Goal: Transaction & Acquisition: Book appointment/travel/reservation

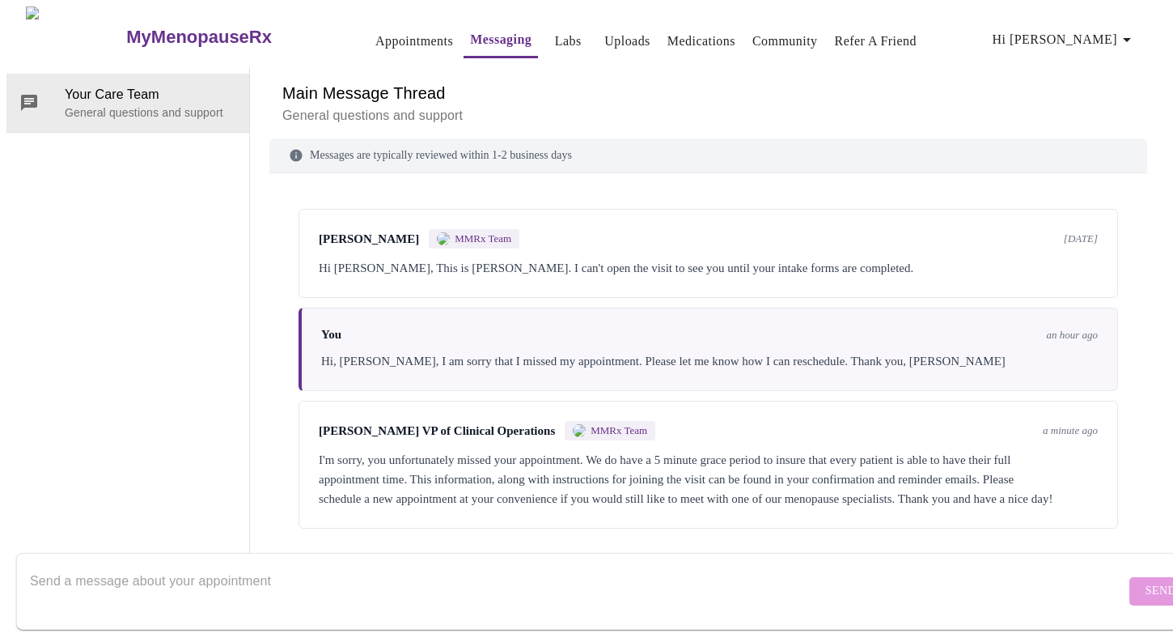
click at [398, 32] on link "Appointments" at bounding box center [414, 41] width 78 height 23
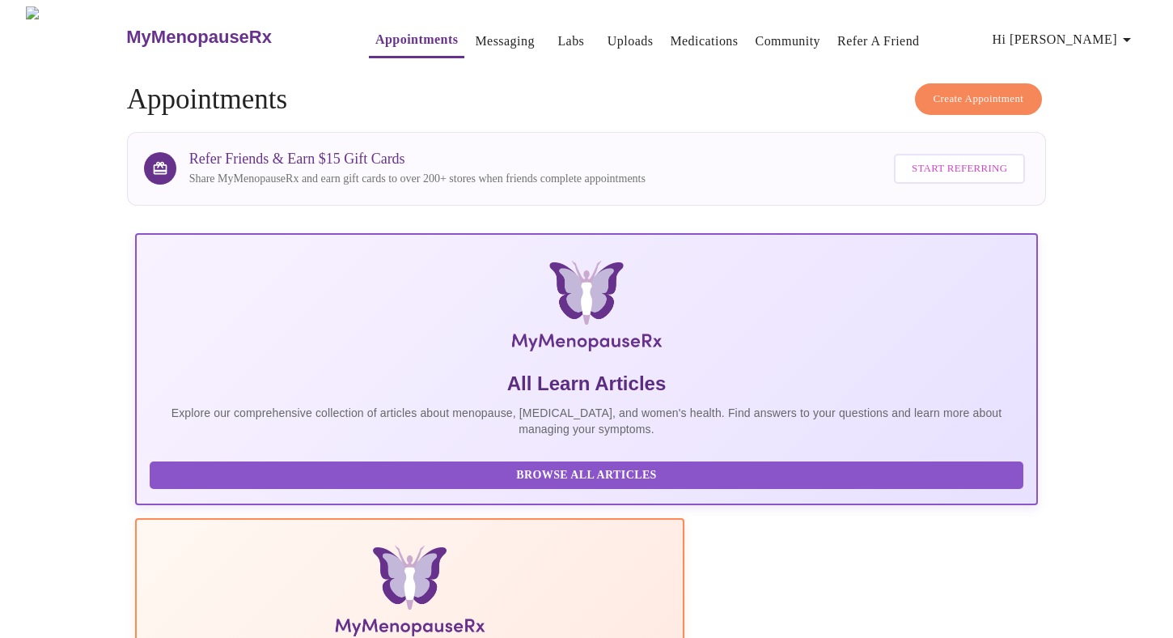
scroll to position [6, 0]
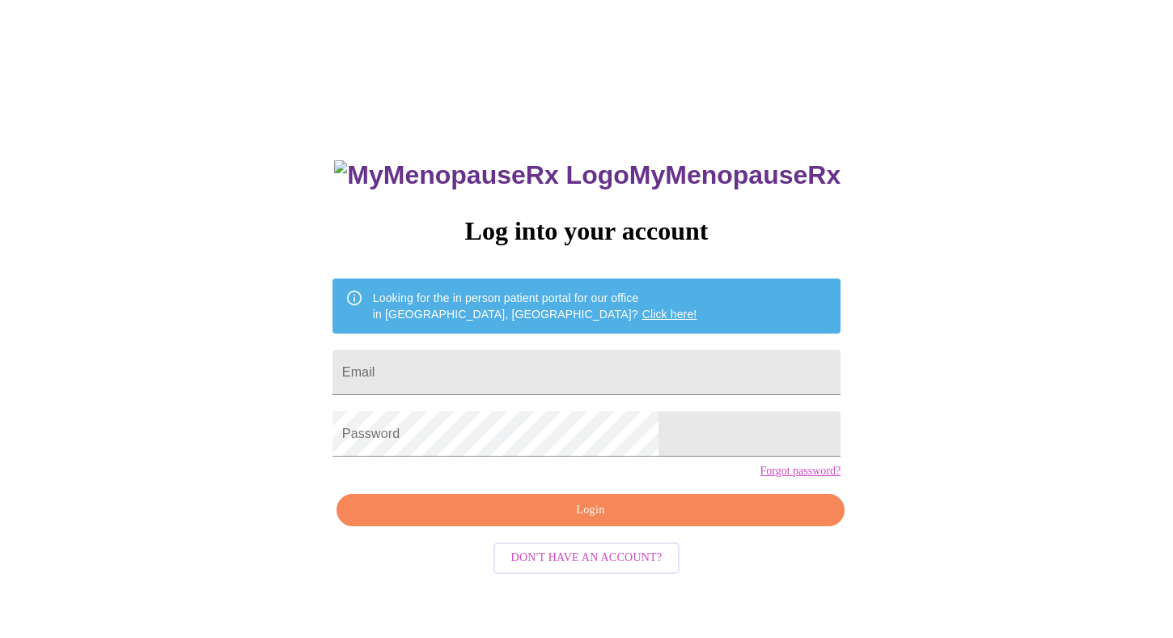
scroll to position [6, 0]
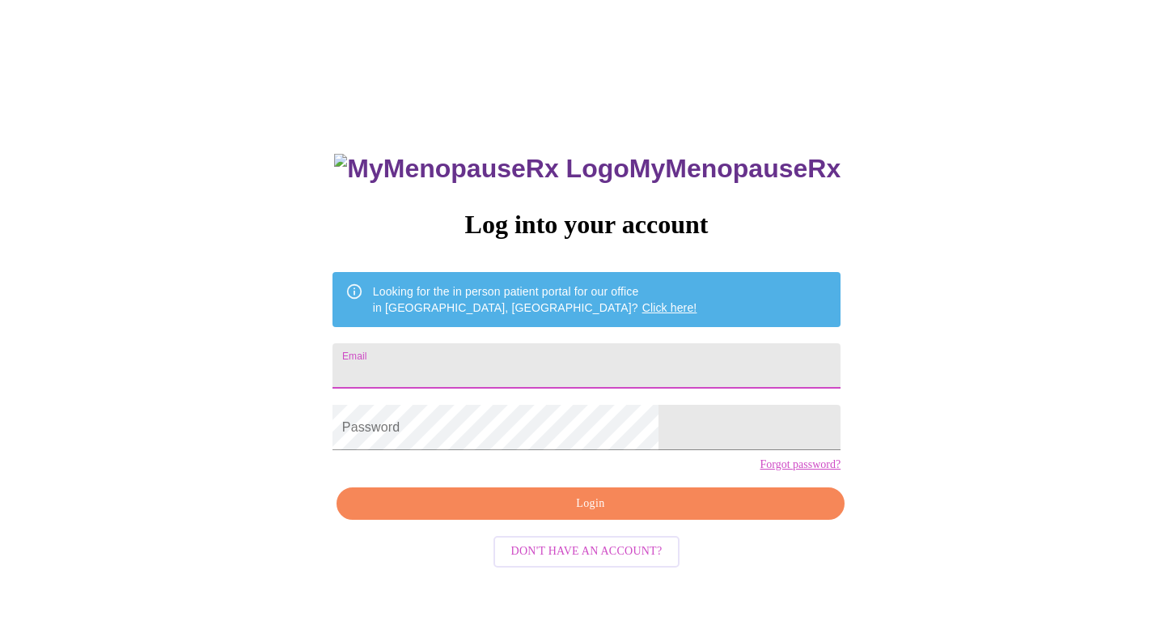
click at [574, 358] on input "Email" at bounding box center [587, 365] width 508 height 45
drag, startPoint x: 566, startPoint y: 358, endPoint x: 395, endPoint y: 358, distance: 170.7
click at [395, 358] on div "MyMenopauseRx Log into your account Looking for the in person patient portal fo…" at bounding box center [586, 382] width 1160 height 765
type input "[PERSON_NAME][EMAIL_ADDRESS][DOMAIN_NAME]"
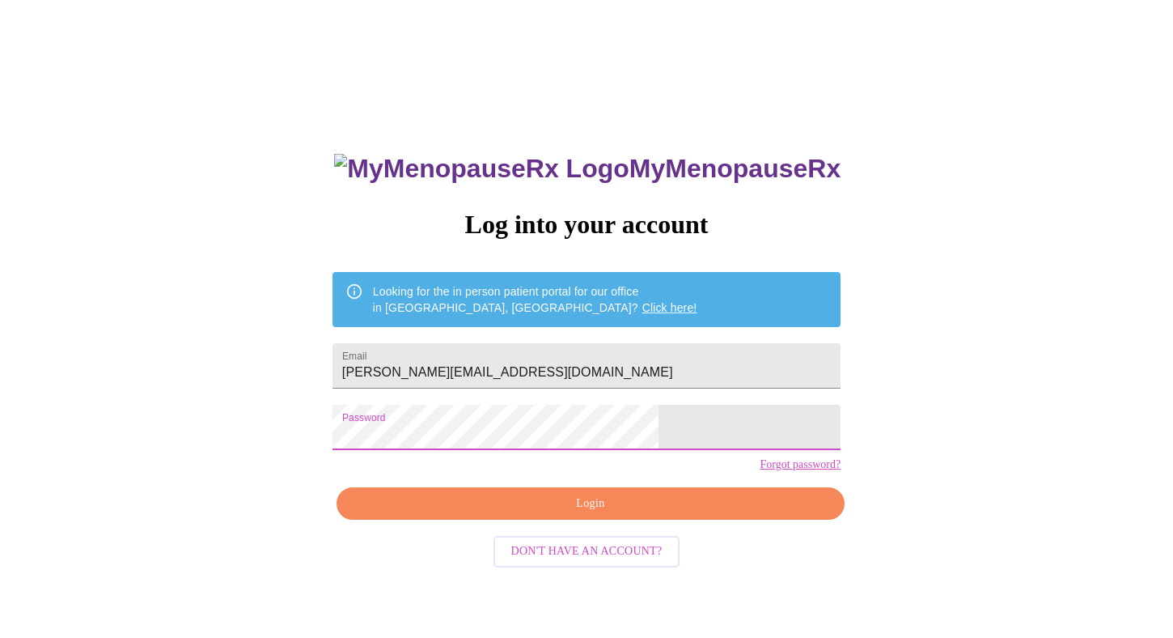
click at [579, 514] on span "Login" at bounding box center [590, 504] width 471 height 20
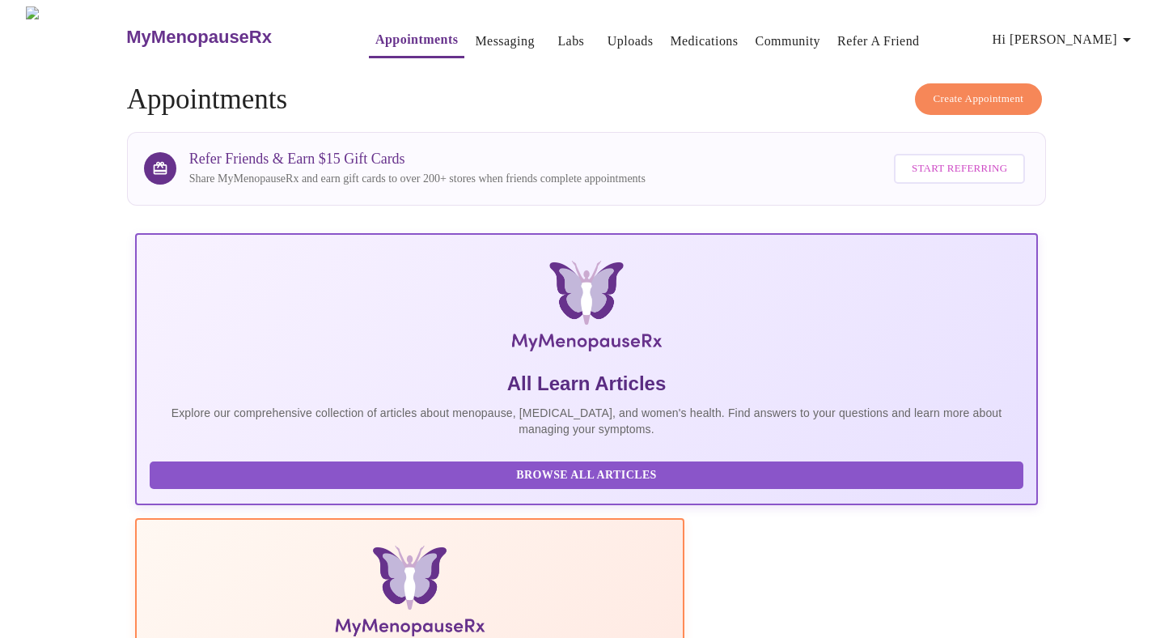
click at [996, 90] on span "Create Appointment" at bounding box center [979, 99] width 91 height 19
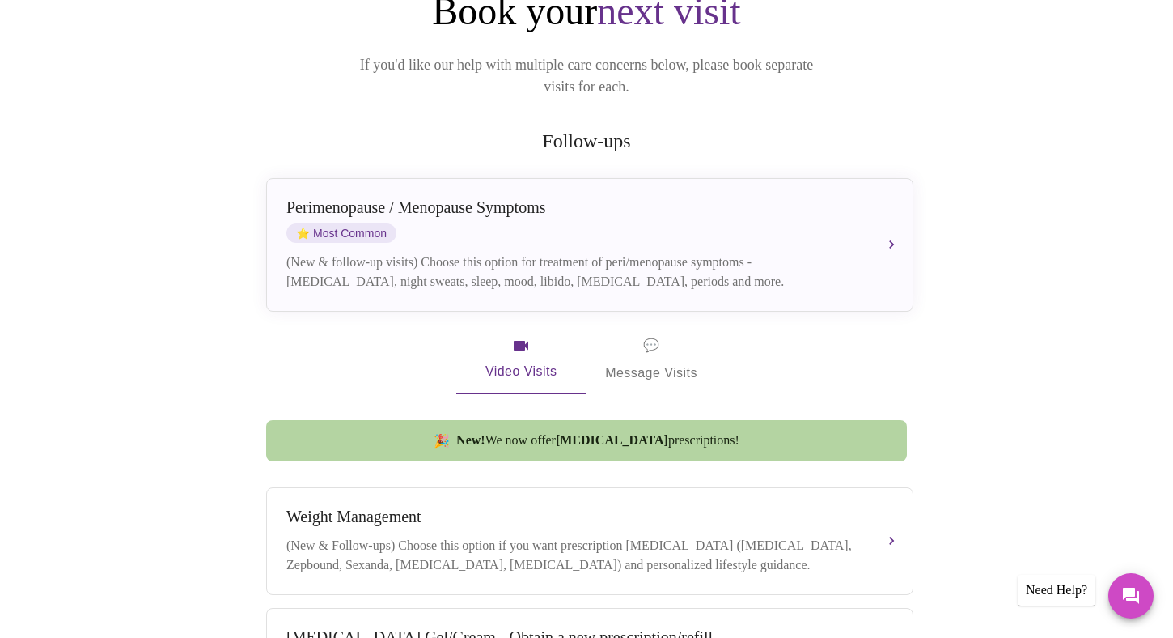
scroll to position [124, 0]
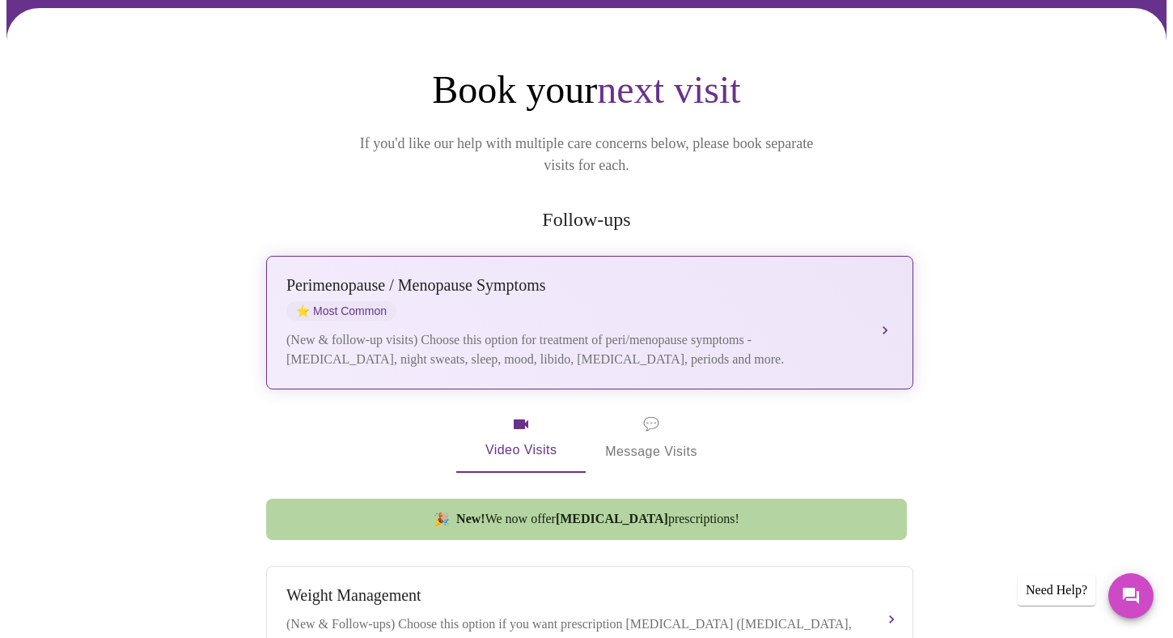
click at [802, 276] on div "[MEDICAL_DATA] / Menopause Symptoms ⭐ Most Common" at bounding box center [573, 298] width 575 height 45
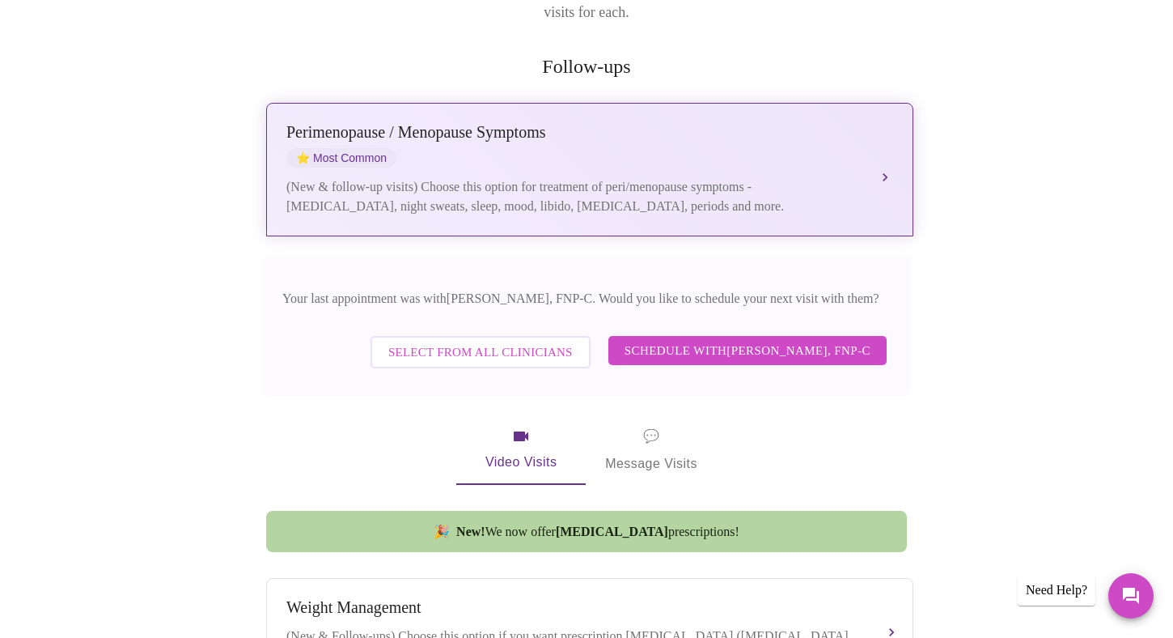
scroll to position [301, 0]
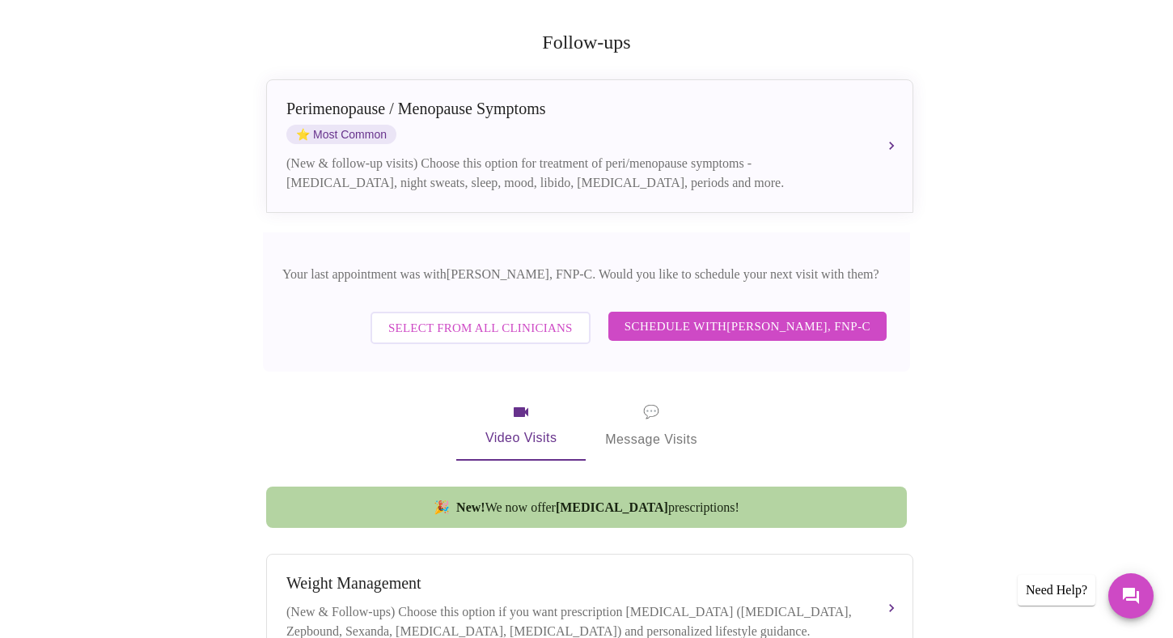
click at [727, 316] on span "Schedule with [PERSON_NAME], FNP-C" at bounding box center [748, 326] width 246 height 21
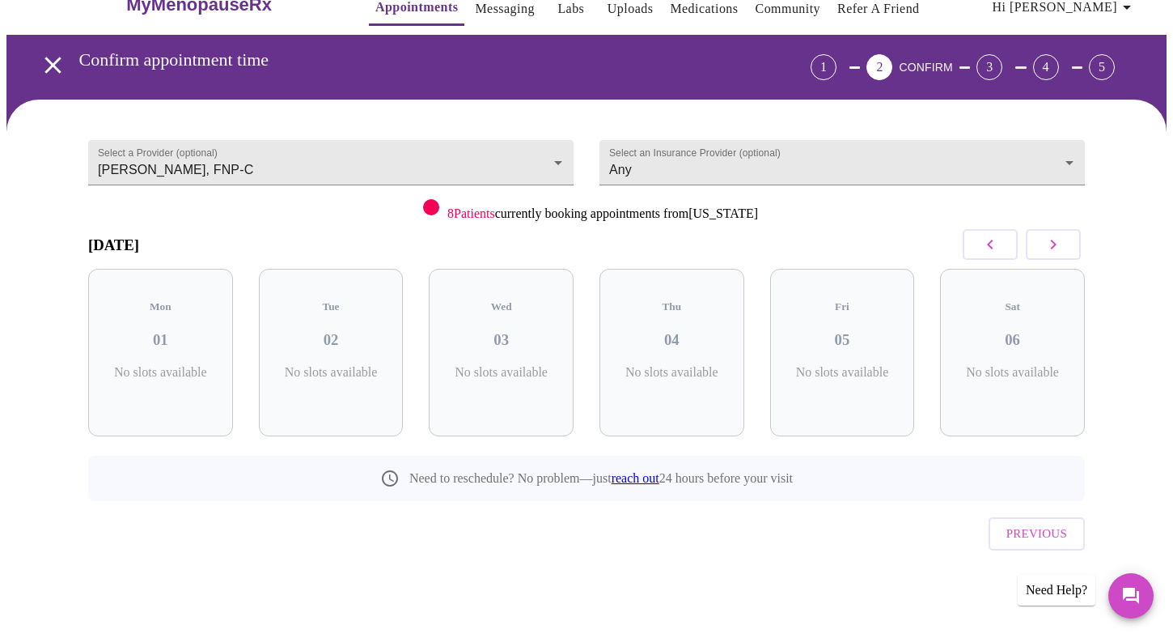
scroll to position [0, 0]
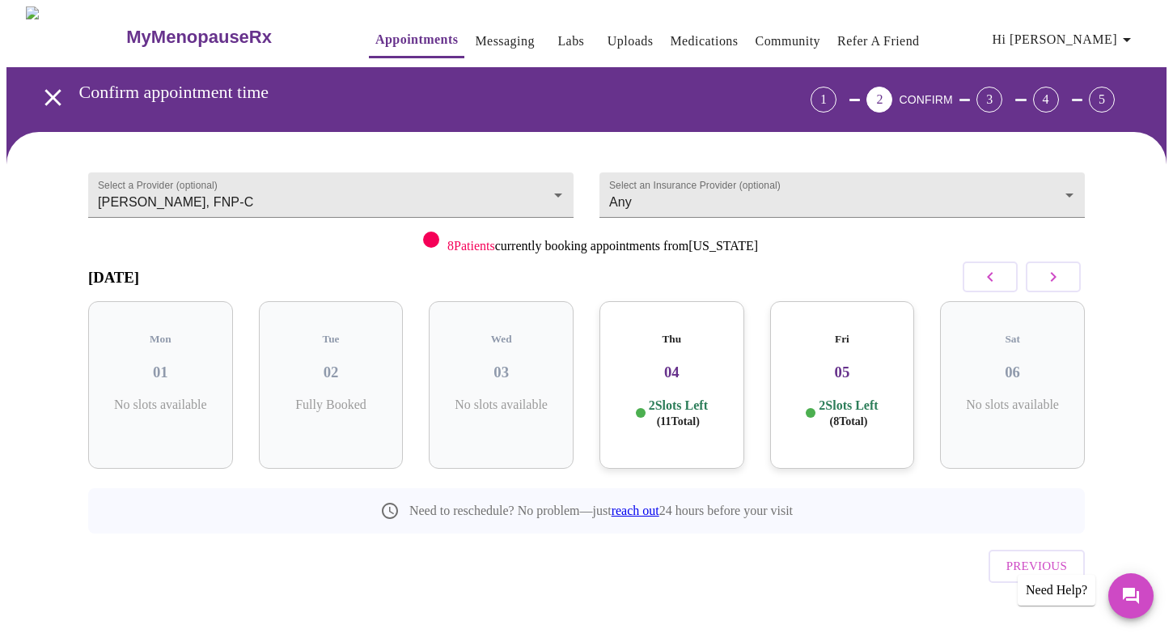
click at [697, 363] on h3 "04" at bounding box center [672, 372] width 119 height 18
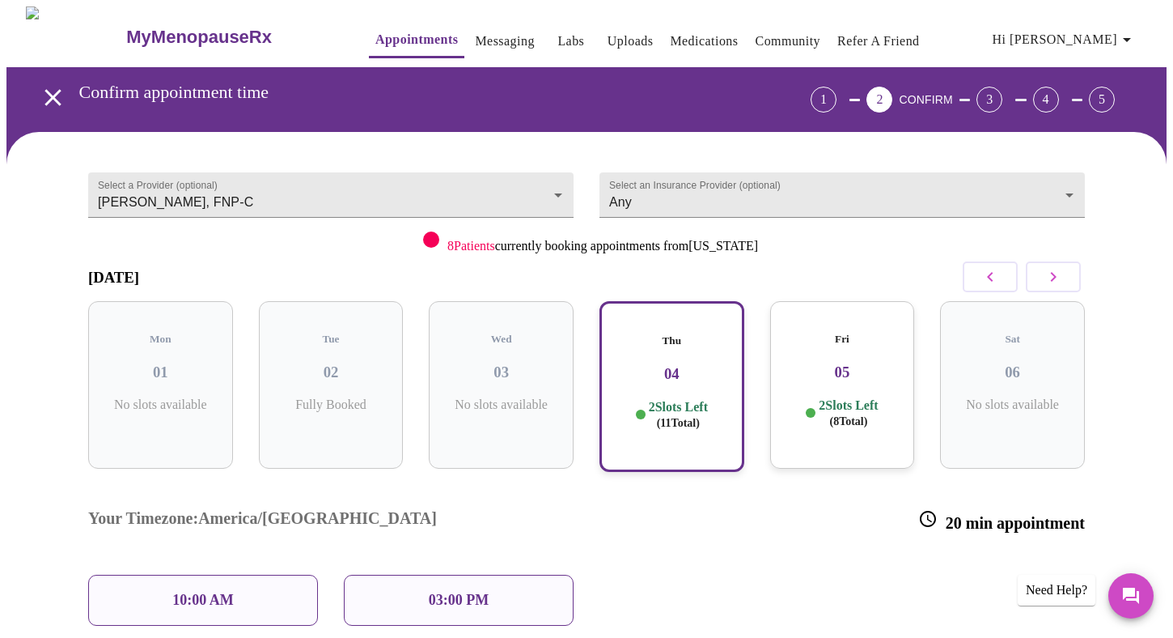
click at [857, 363] on h3 "05" at bounding box center [842, 372] width 119 height 18
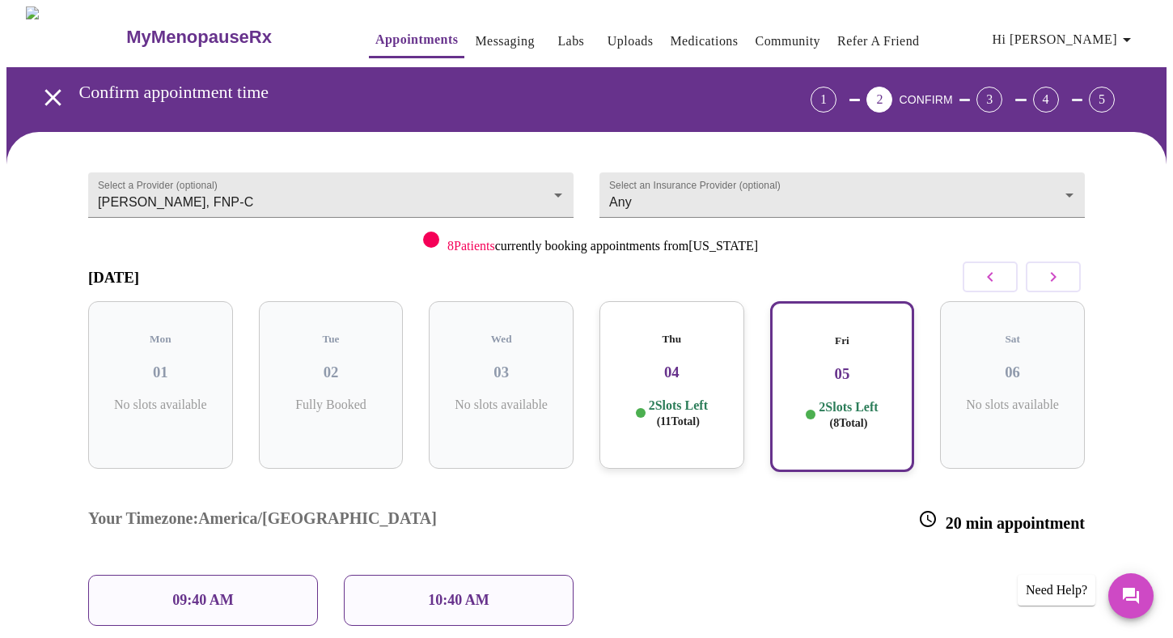
click at [710, 337] on div "Thu 04 2 Slots Left ( 11 Total)" at bounding box center [672, 385] width 145 height 168
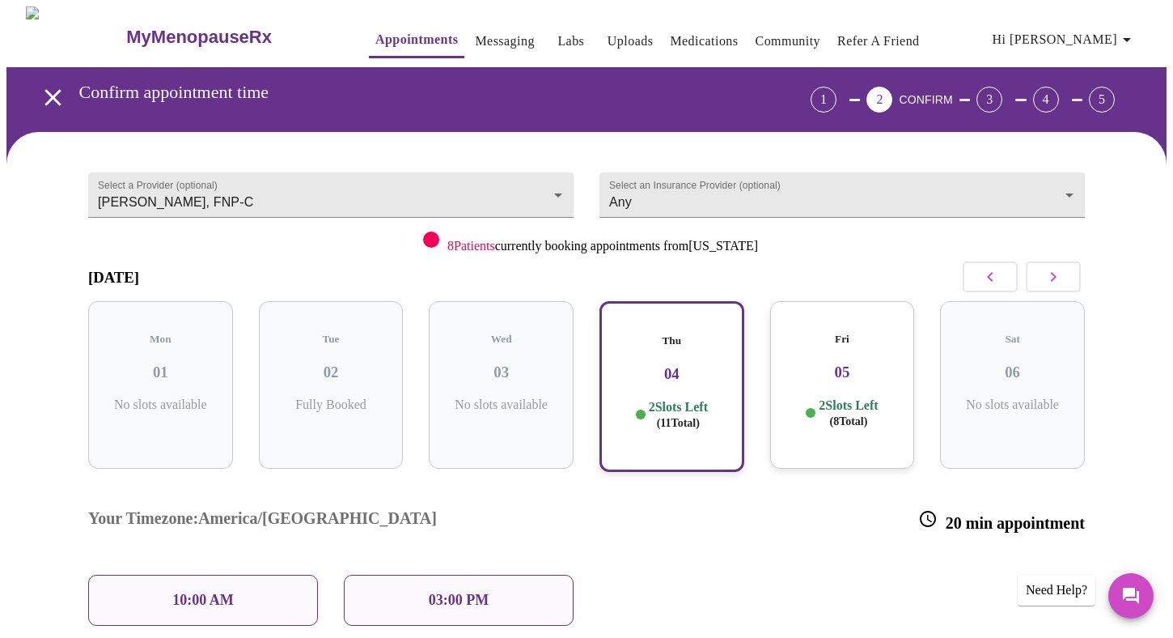
click at [831, 363] on h3 "05" at bounding box center [842, 372] width 119 height 18
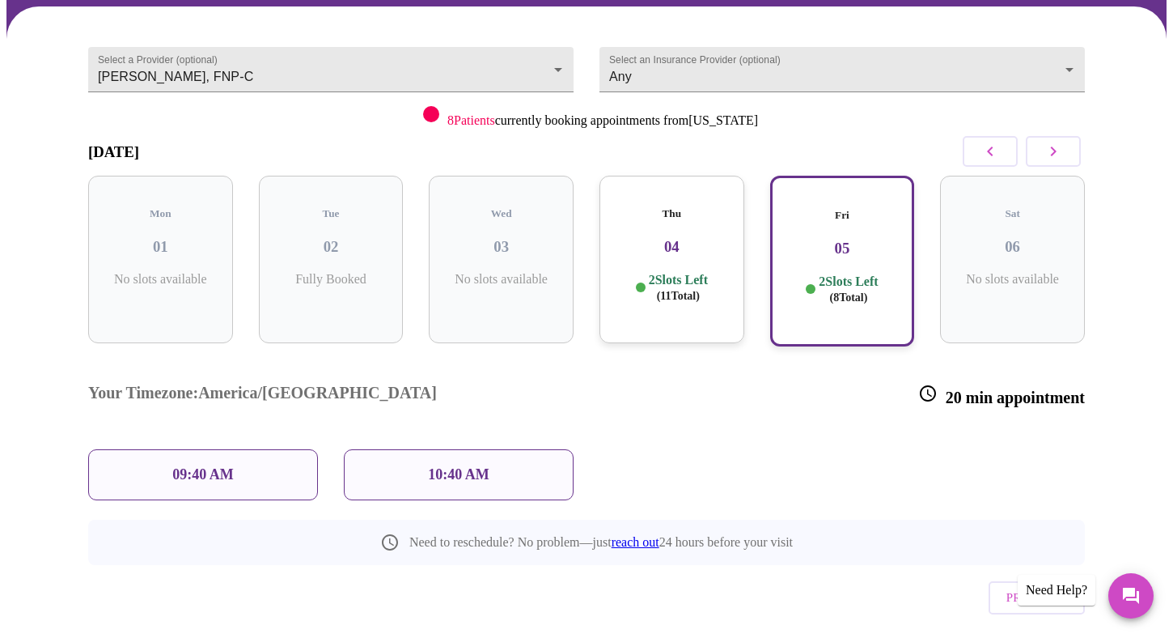
scroll to position [129, 0]
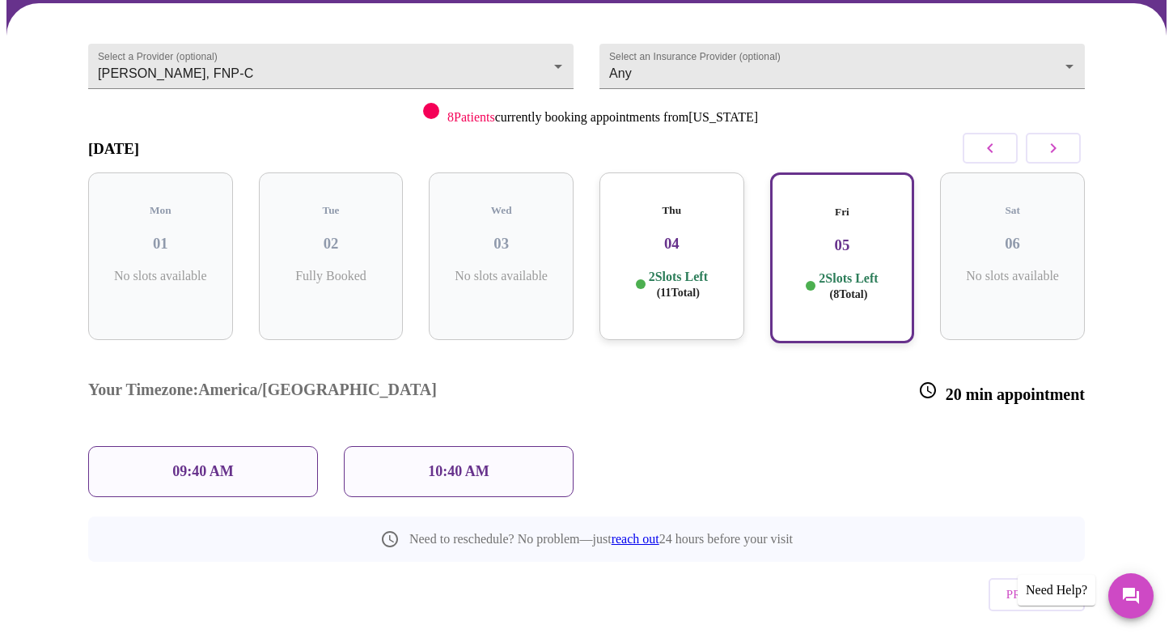
click at [719, 269] on div "2 Slots Left ( 11 Total)" at bounding box center [672, 285] width 119 height 32
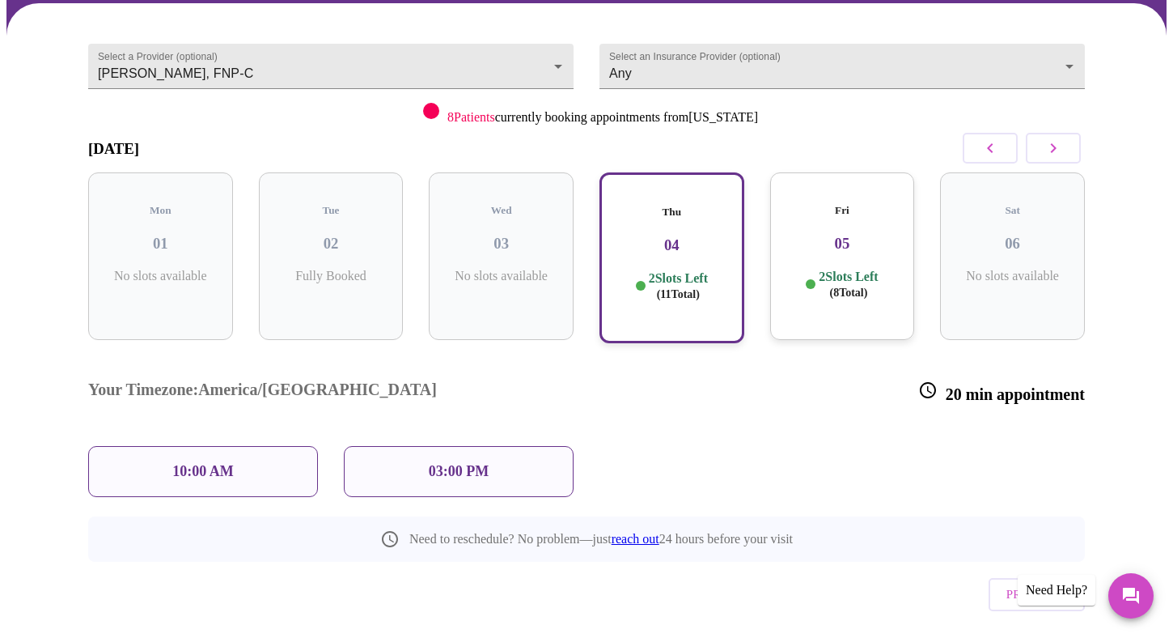
click at [835, 235] on h3 "05" at bounding box center [842, 244] width 119 height 18
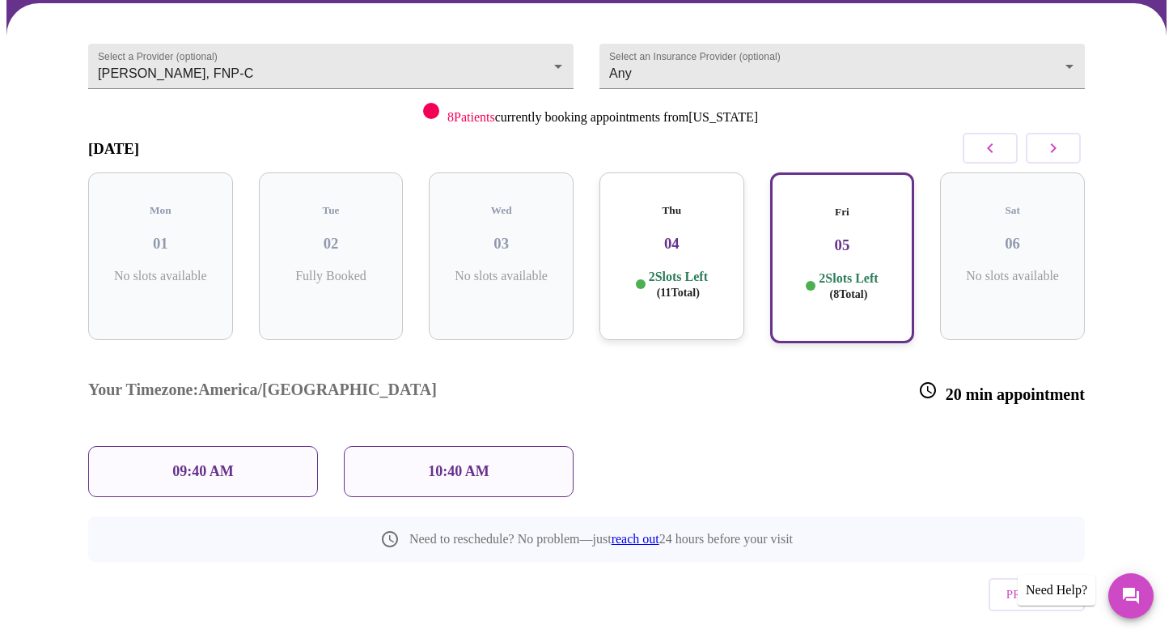
click at [642, 204] on h5 "Thu" at bounding box center [672, 210] width 119 height 13
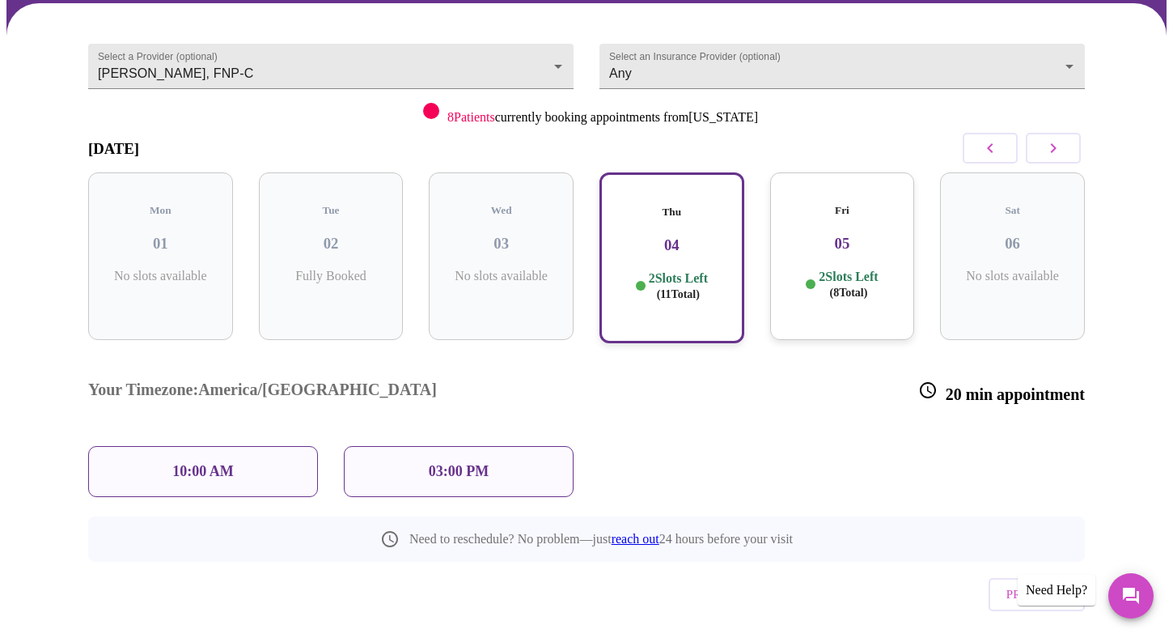
click at [852, 203] on div "Fri 05 2 Slots Left ( 8 Total)" at bounding box center [842, 256] width 145 height 168
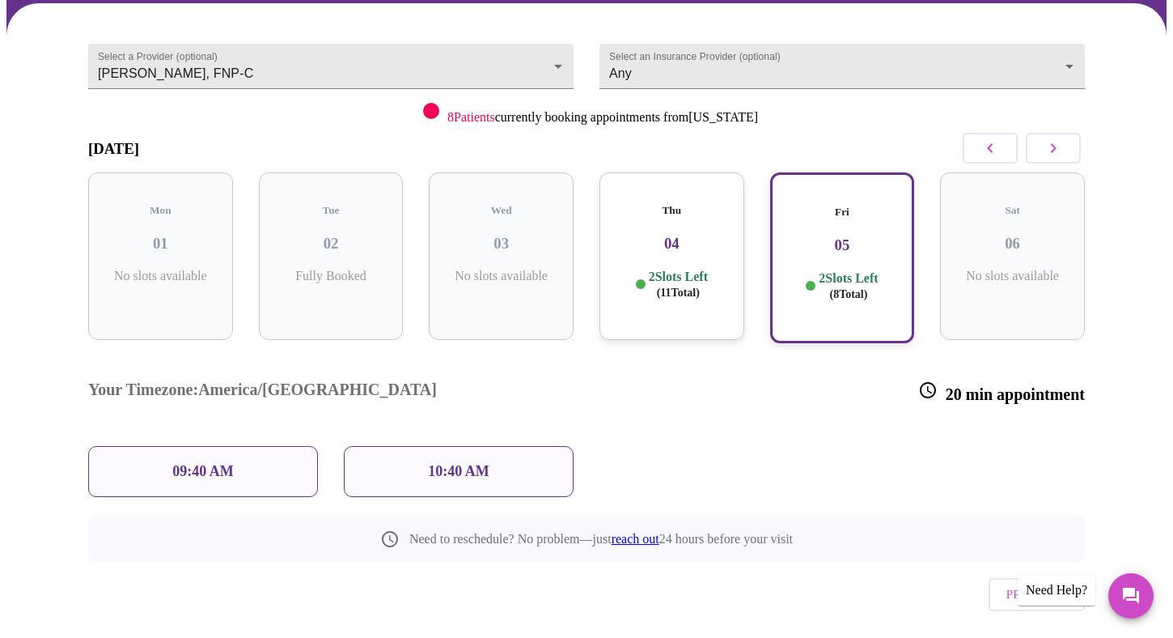
click at [744, 207] on div "Thu 04 2 Slots Left ( 11 Total)" at bounding box center [672, 257] width 171 height 197
click at [681, 235] on h3 "04" at bounding box center [672, 244] width 119 height 18
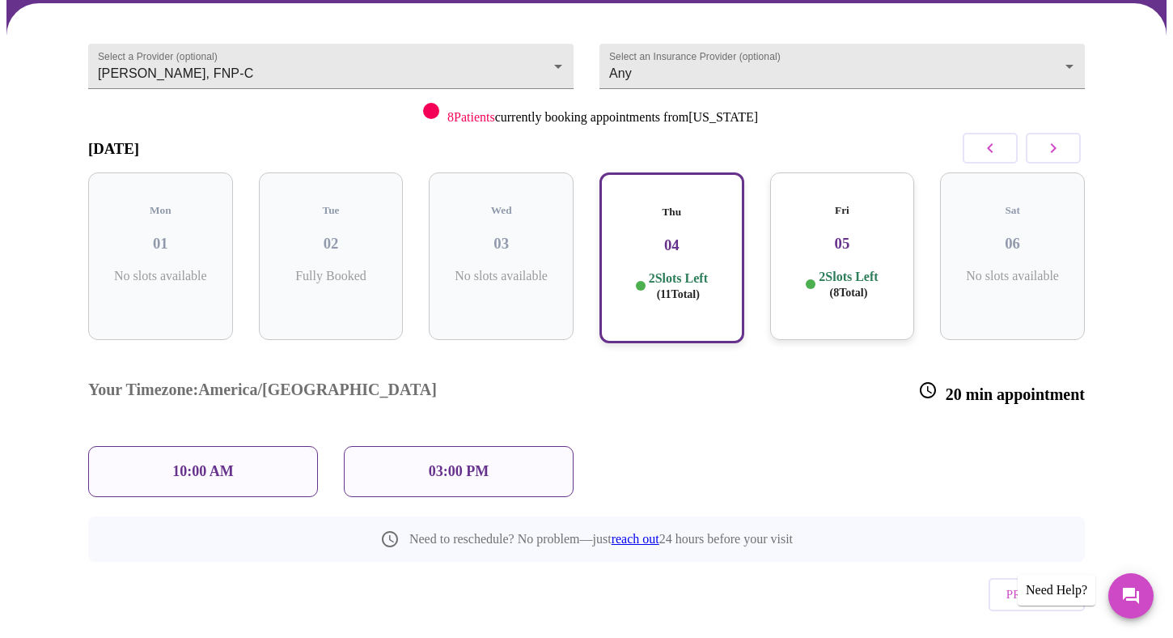
click at [838, 235] on h3 "05" at bounding box center [842, 244] width 119 height 18
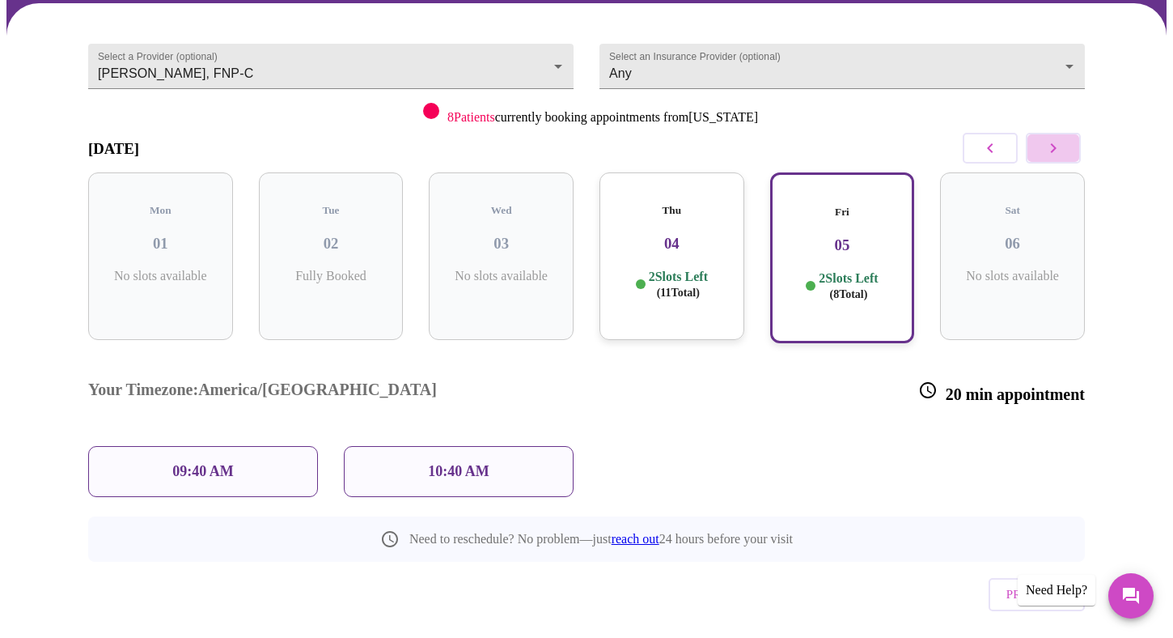
click at [1047, 146] on icon "button" at bounding box center [1053, 147] width 19 height 19
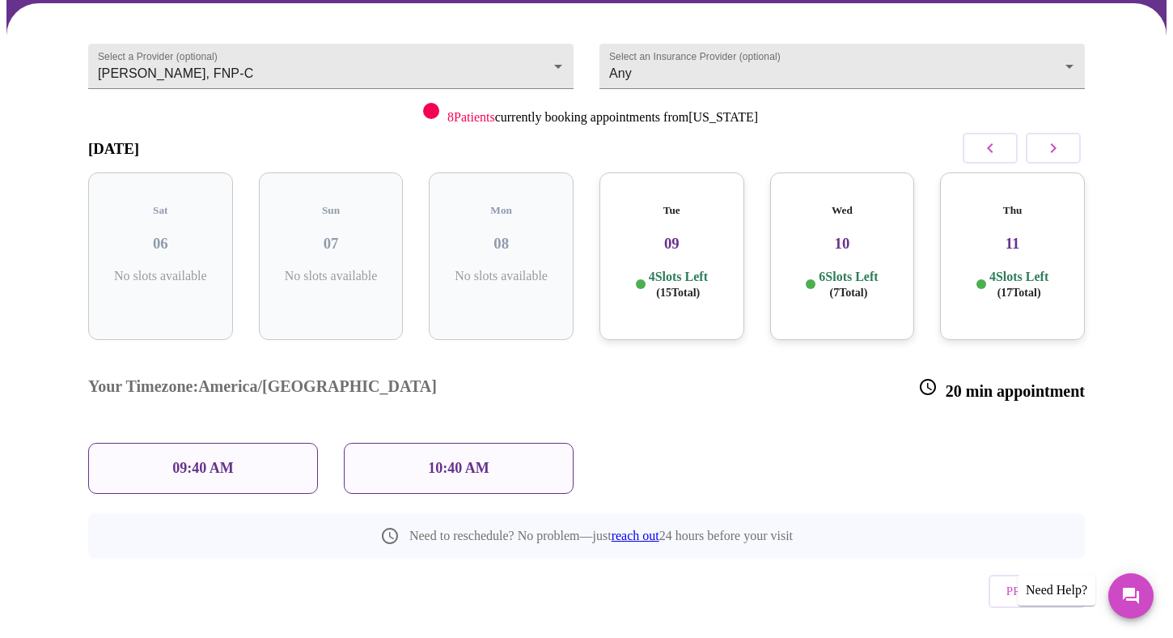
click at [649, 240] on div "Tue 09 4 Slots Left ( 15 Total)" at bounding box center [672, 256] width 145 height 168
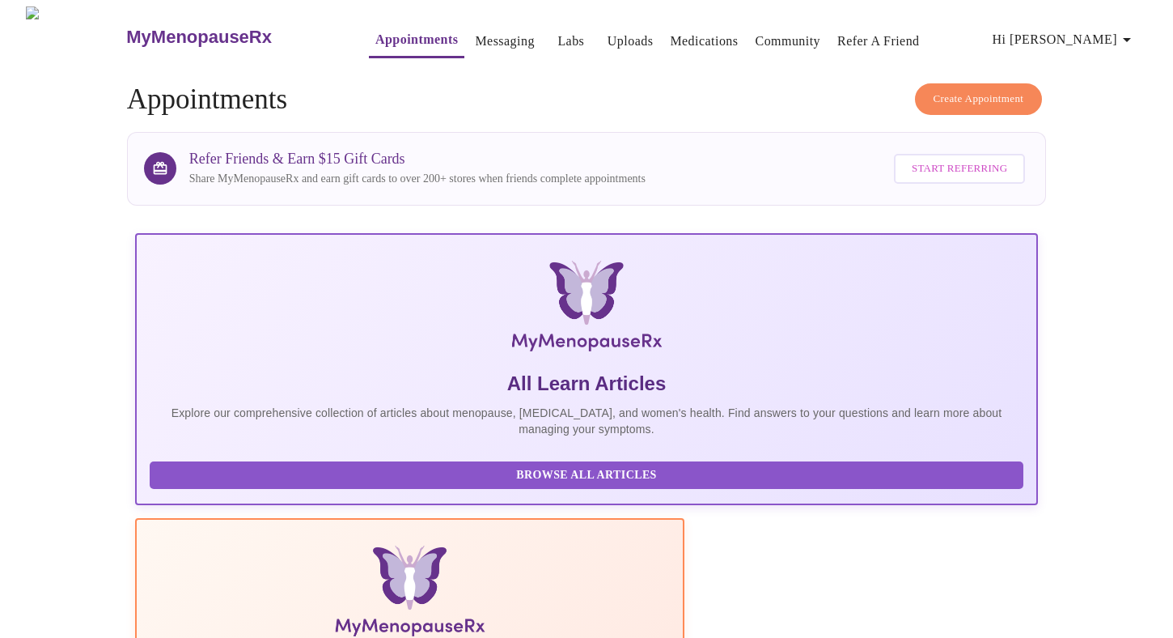
scroll to position [0, 429]
click at [995, 91] on span "Create Appointment" at bounding box center [979, 99] width 91 height 19
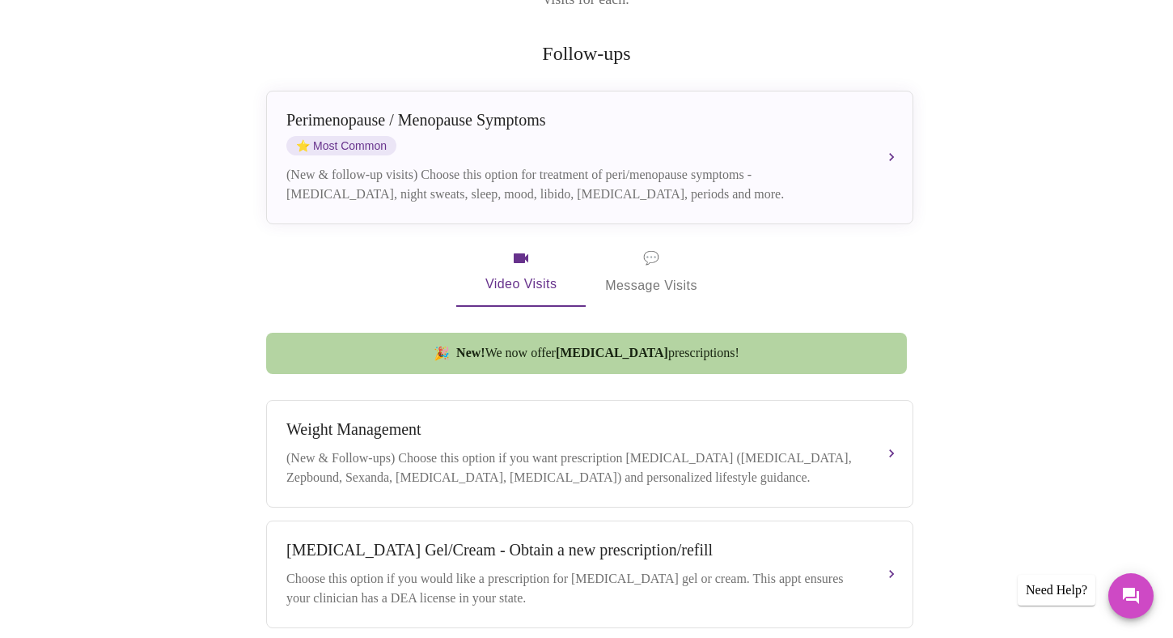
scroll to position [299, 0]
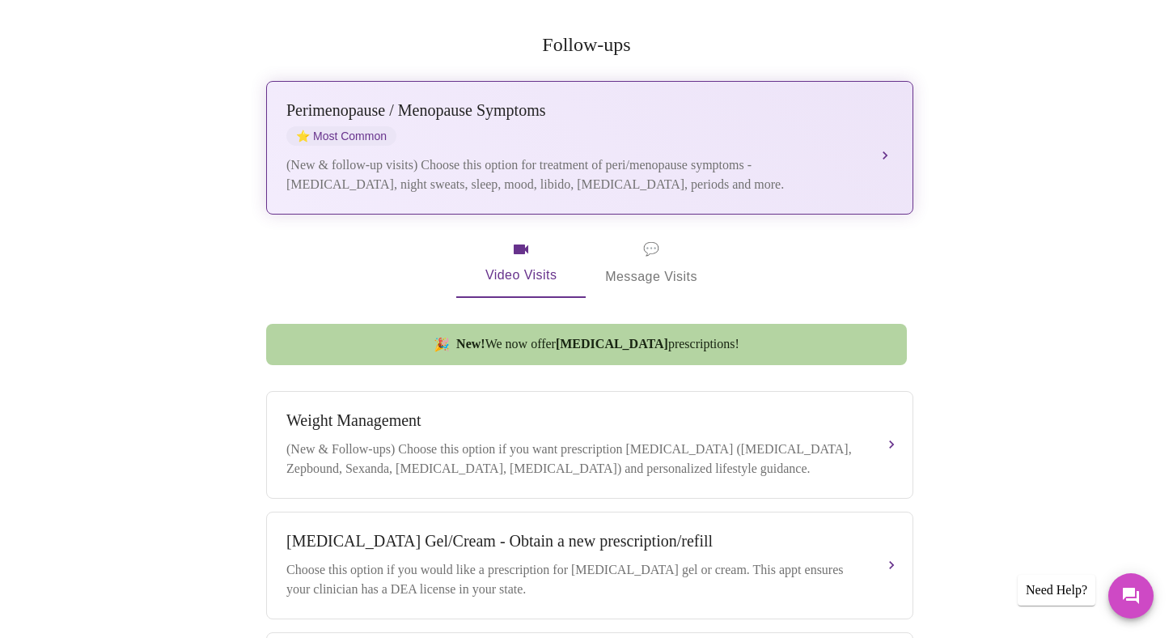
click at [707, 129] on div "[MEDICAL_DATA] / Menopause Symptoms ⭐ Most Common (New & follow-up visits) Choo…" at bounding box center [589, 147] width 607 height 93
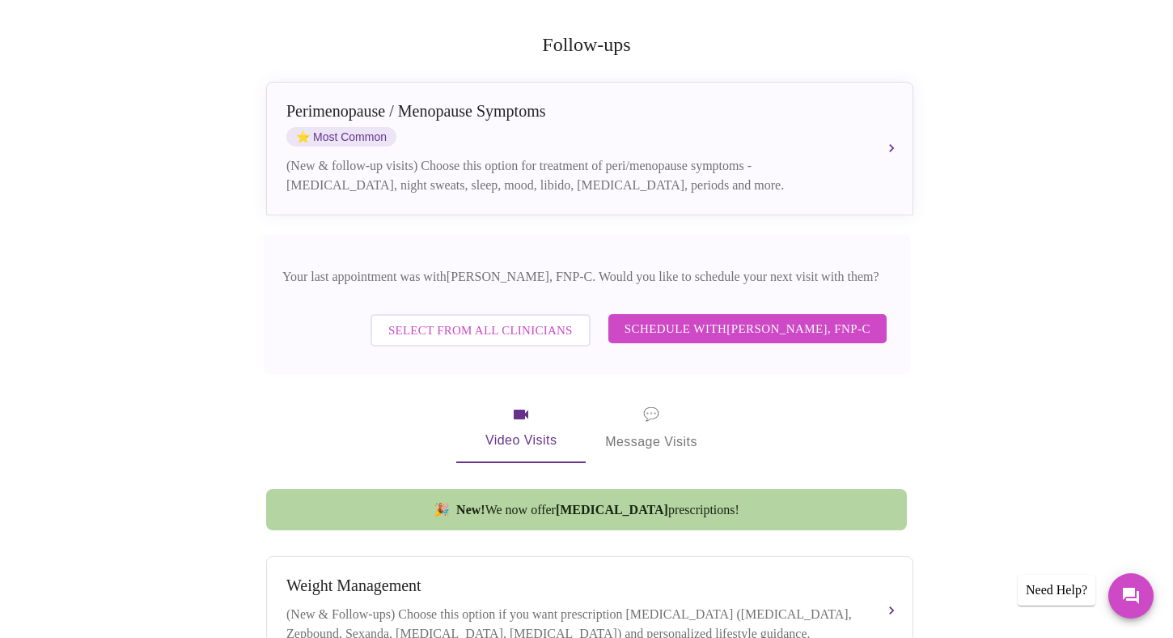
click at [477, 320] on span "Select from All Clinicians" at bounding box center [480, 330] width 184 height 21
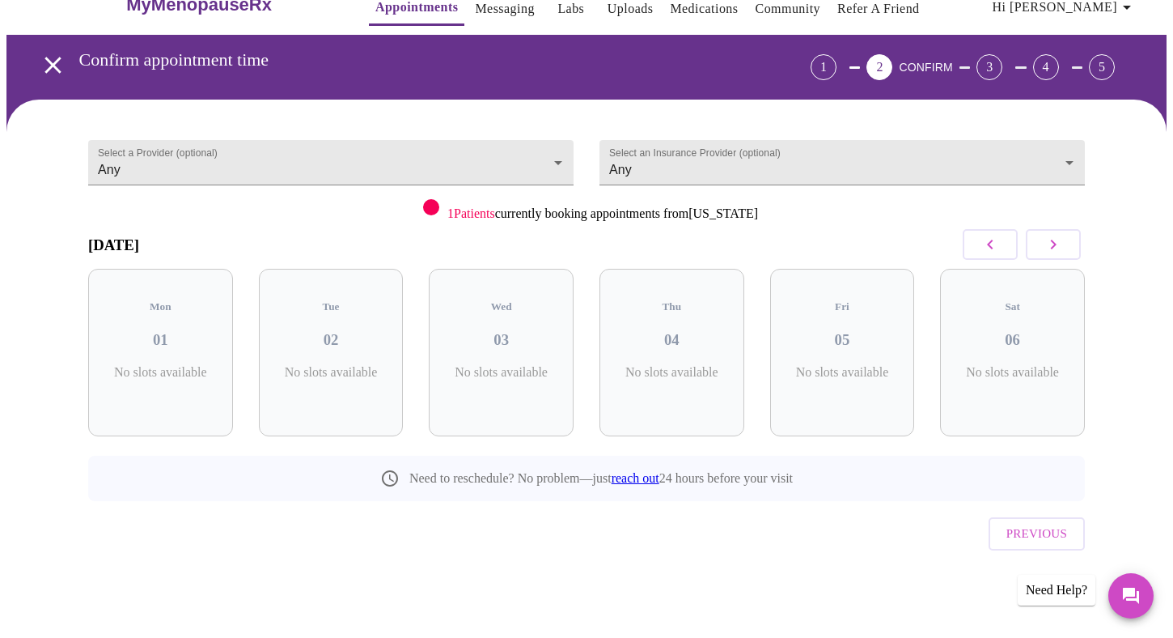
scroll to position [0, 0]
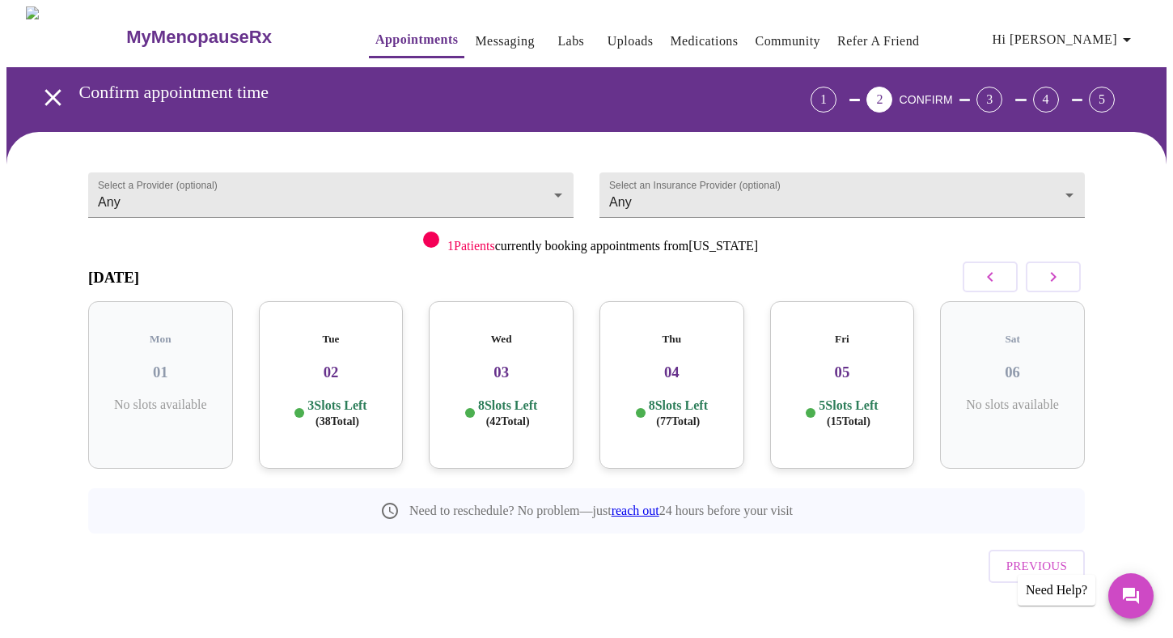
click at [362, 336] on div "Tue 02 3 Slots Left ( 38 Total)" at bounding box center [331, 385] width 145 height 168
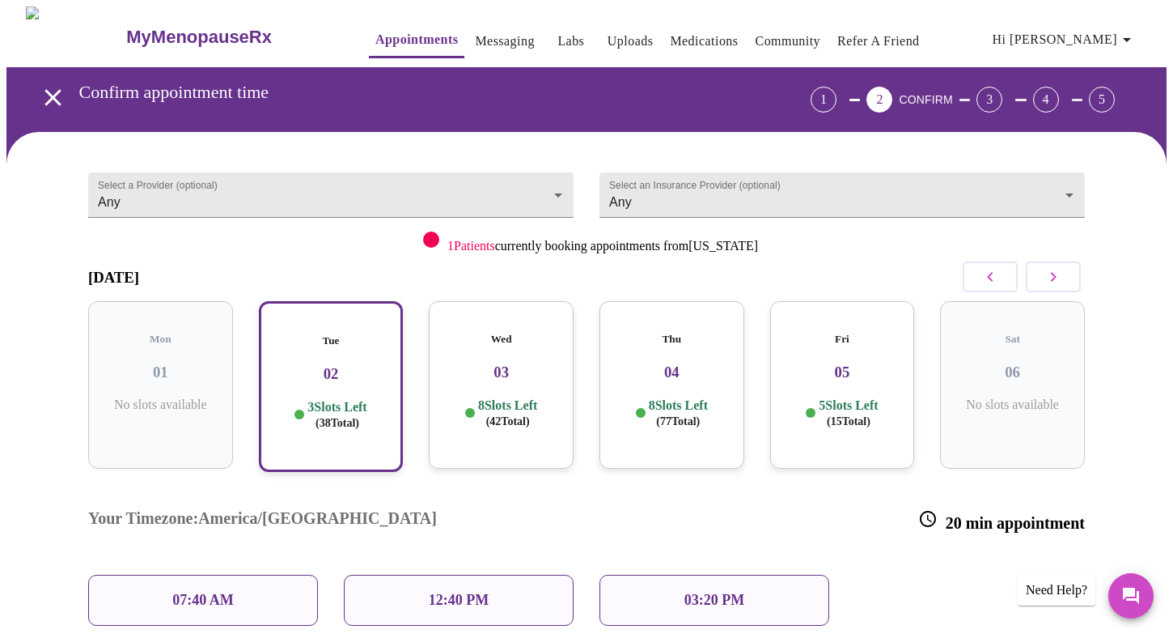
click at [543, 338] on div "Wed 03 8 Slots Left ( 42 Total)" at bounding box center [501, 385] width 145 height 168
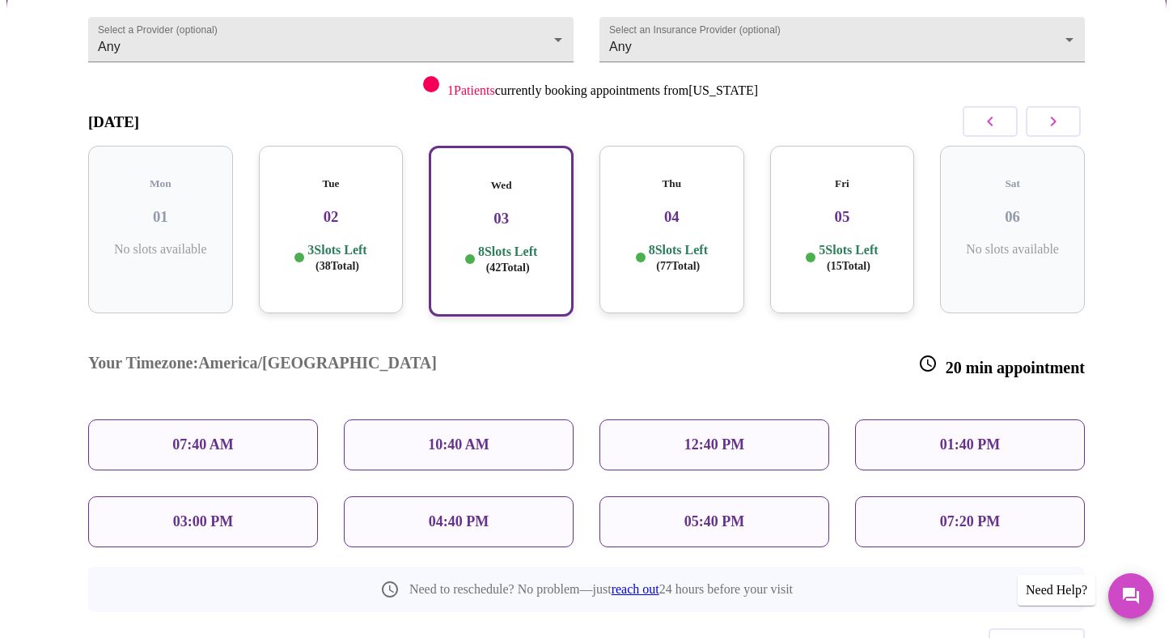
scroll to position [210, 0]
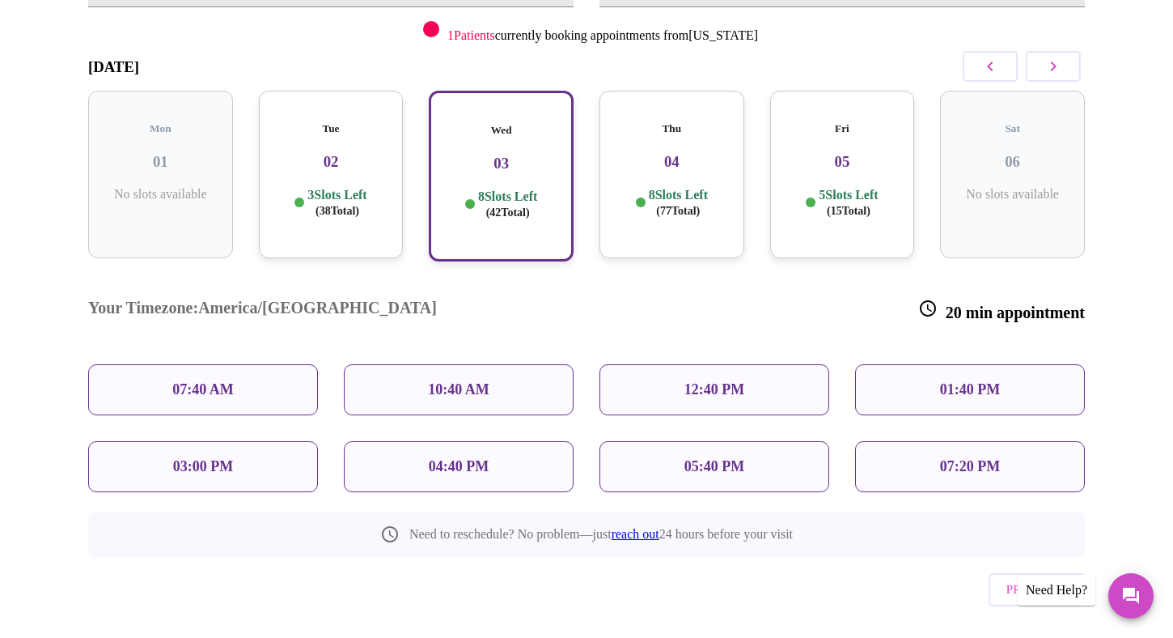
click at [339, 153] on h3 "02" at bounding box center [331, 162] width 119 height 18
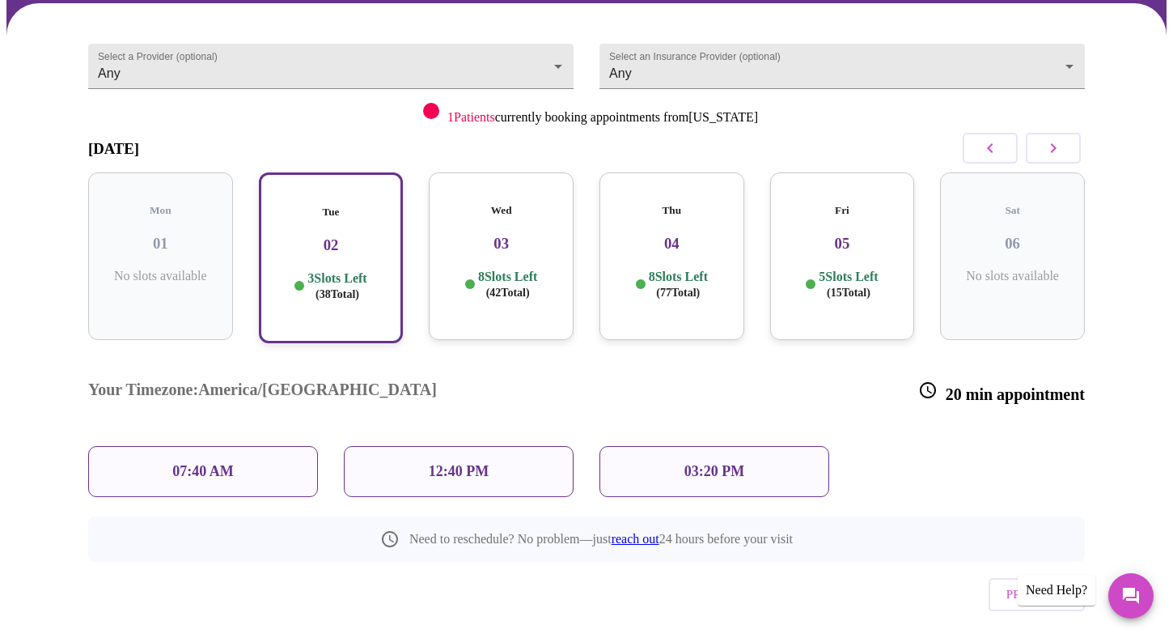
click at [484, 235] on h3 "03" at bounding box center [501, 244] width 119 height 18
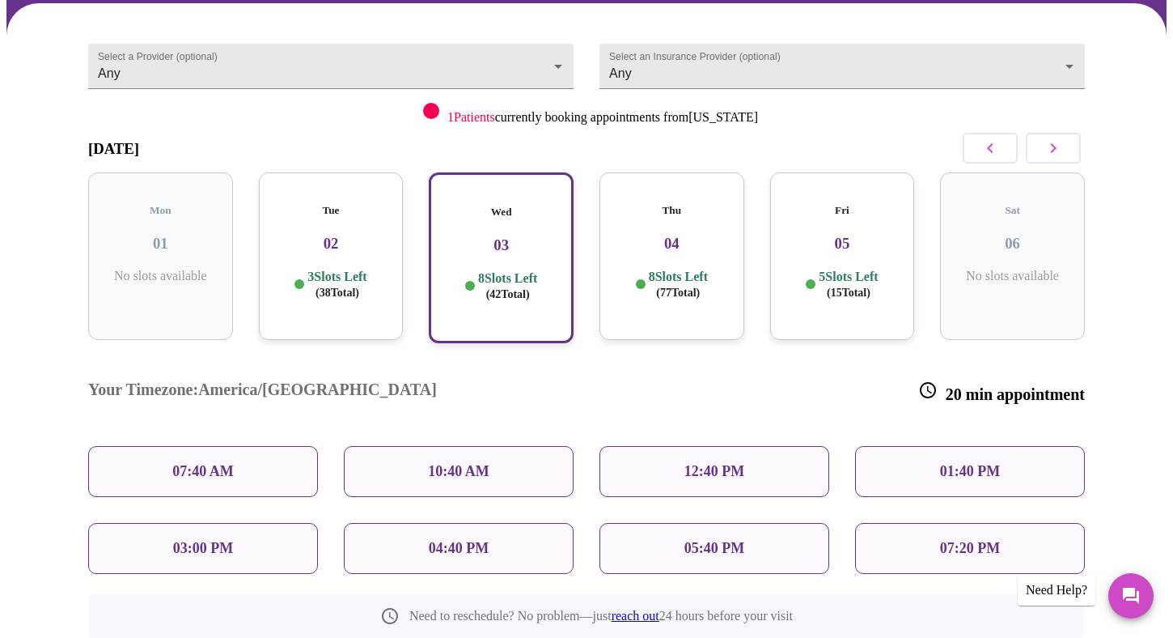
scroll to position [210, 0]
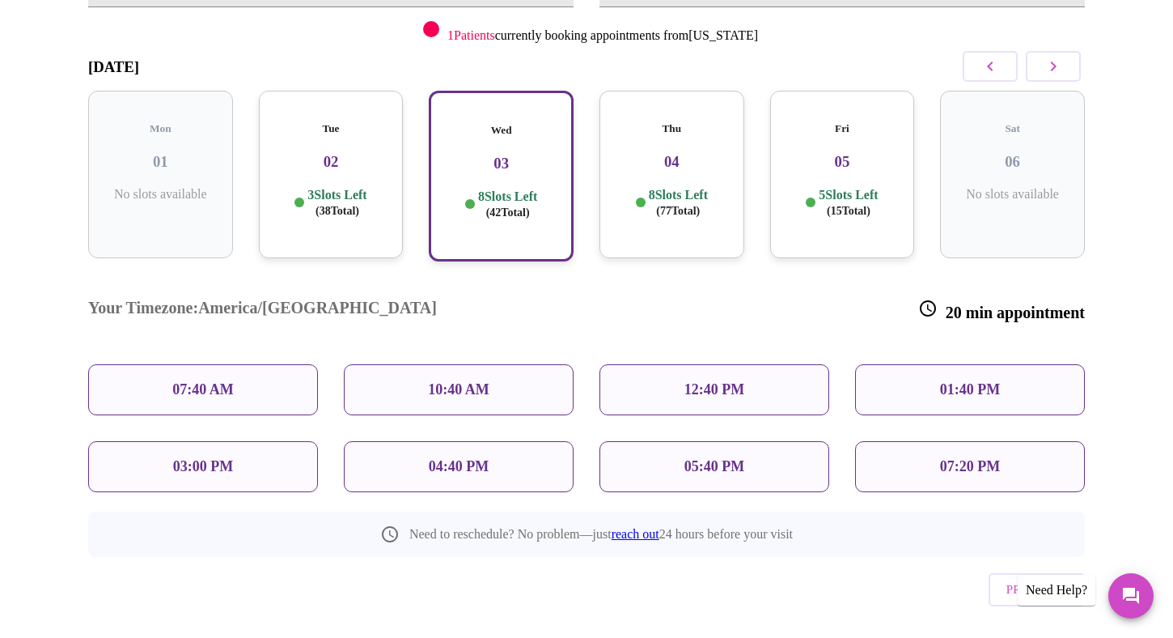
click at [655, 153] on h3 "04" at bounding box center [672, 162] width 119 height 18
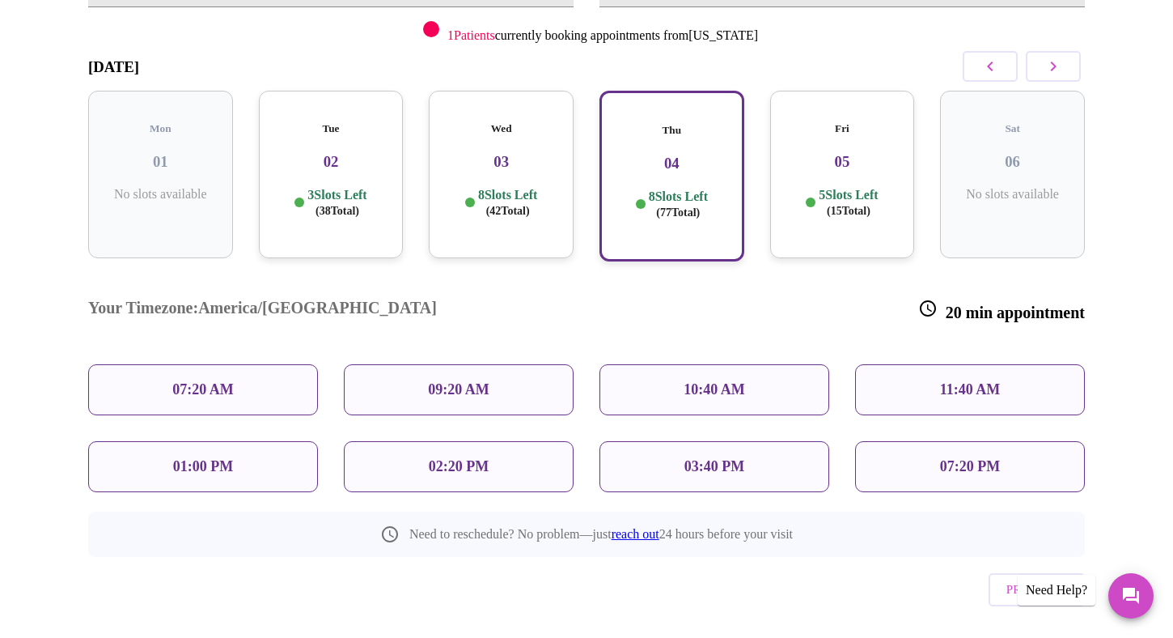
click at [550, 153] on h3 "03" at bounding box center [501, 162] width 119 height 18
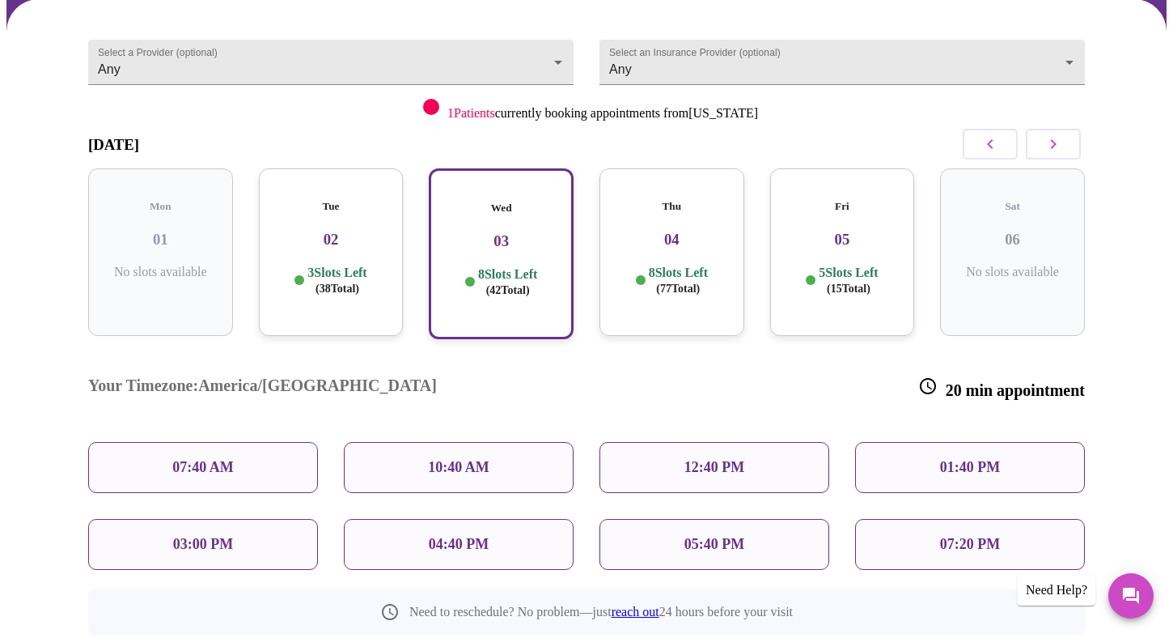
scroll to position [127, 0]
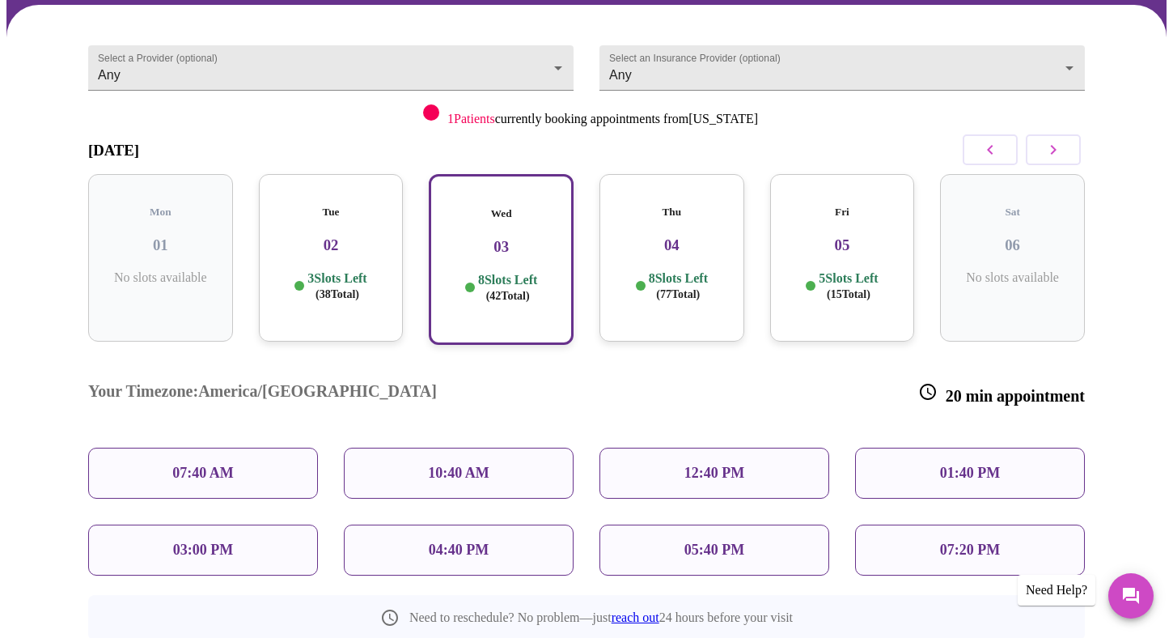
click at [686, 541] on p "05:40 PM" at bounding box center [715, 549] width 60 height 17
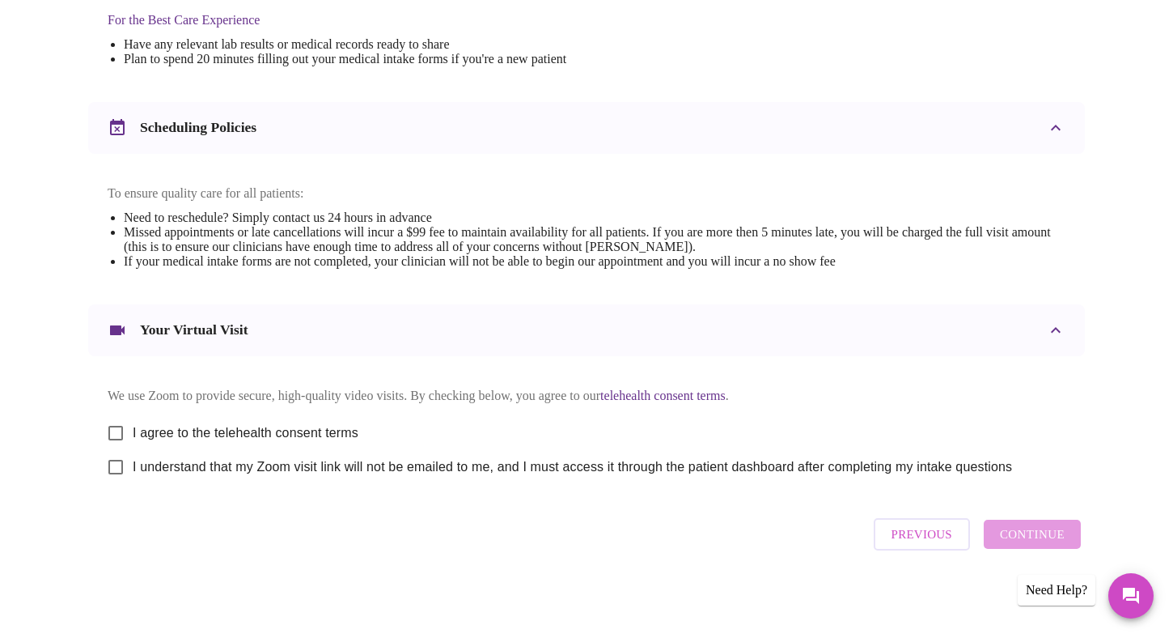
scroll to position [535, 0]
click at [121, 421] on input "I agree to the telehealth consent terms" at bounding box center [116, 433] width 34 height 34
checkbox input "true"
click at [115, 464] on input "I understand that my Zoom visit link will not be emailed to me, and I must acce…" at bounding box center [116, 467] width 34 height 34
checkbox input "true"
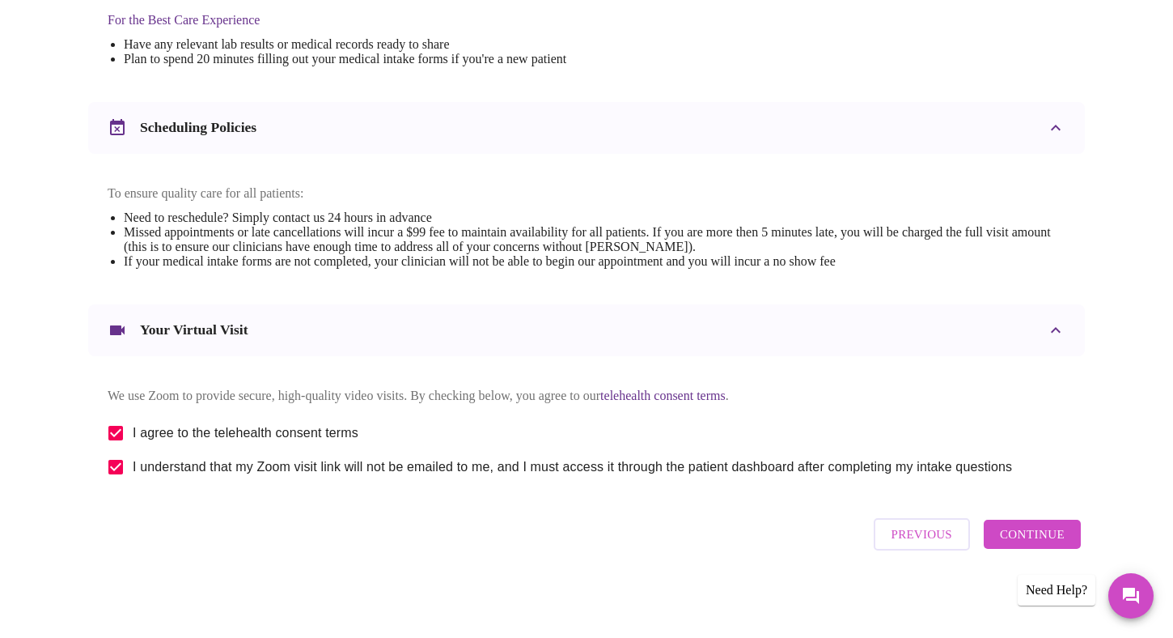
click at [1037, 541] on span "Continue" at bounding box center [1032, 534] width 65 height 21
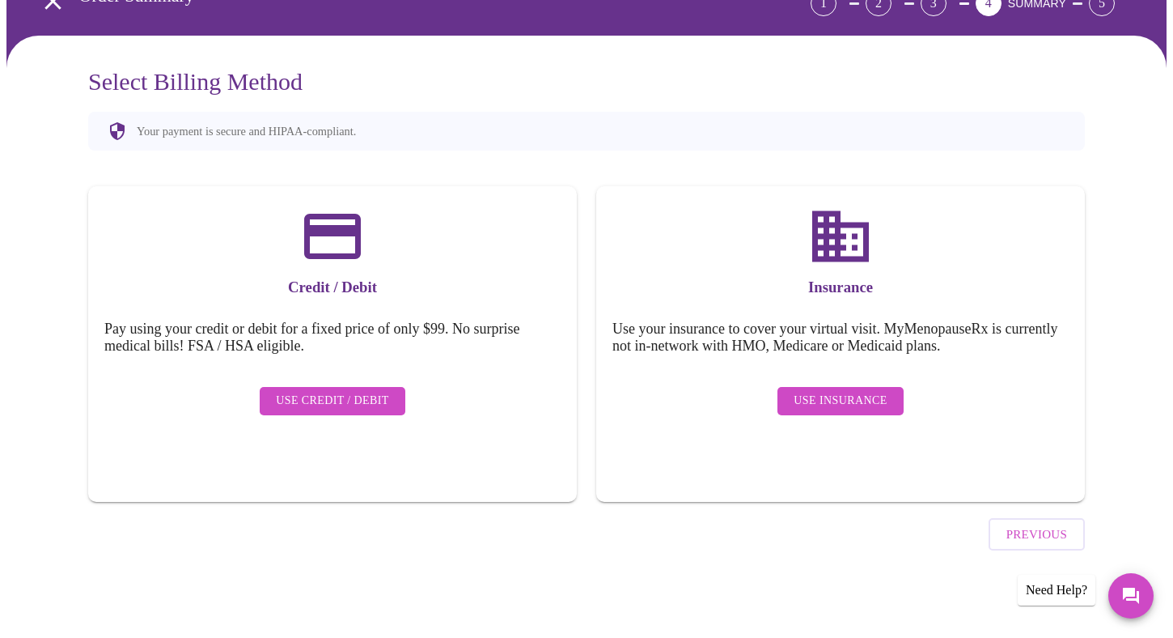
scroll to position [51, 0]
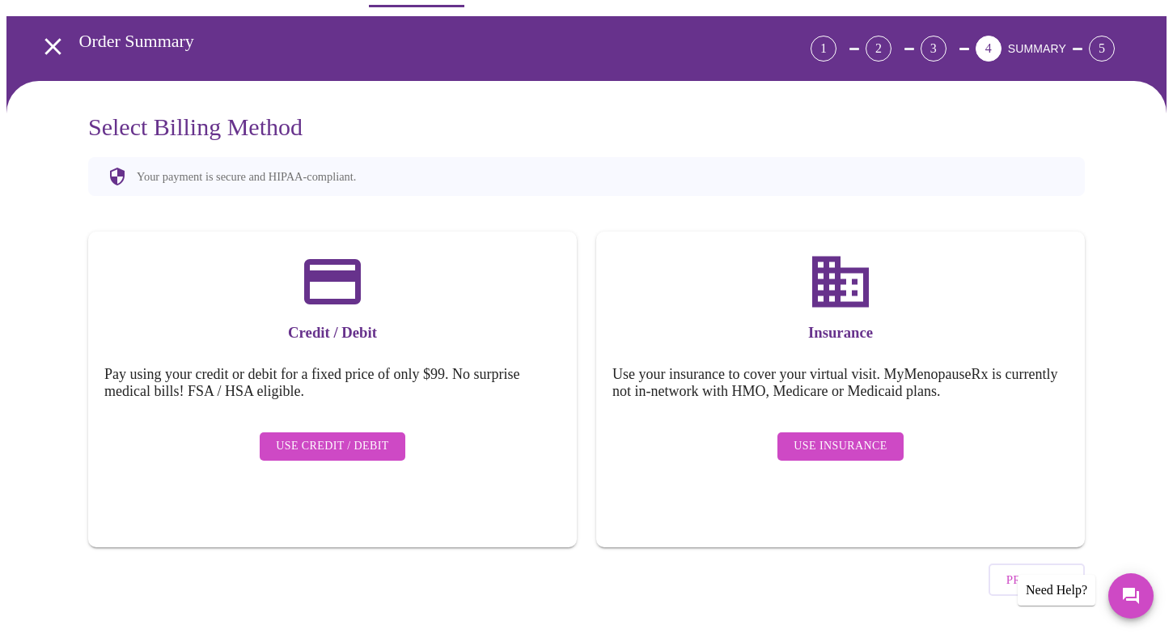
click at [327, 436] on span "Use Credit / Debit" at bounding box center [332, 446] width 113 height 20
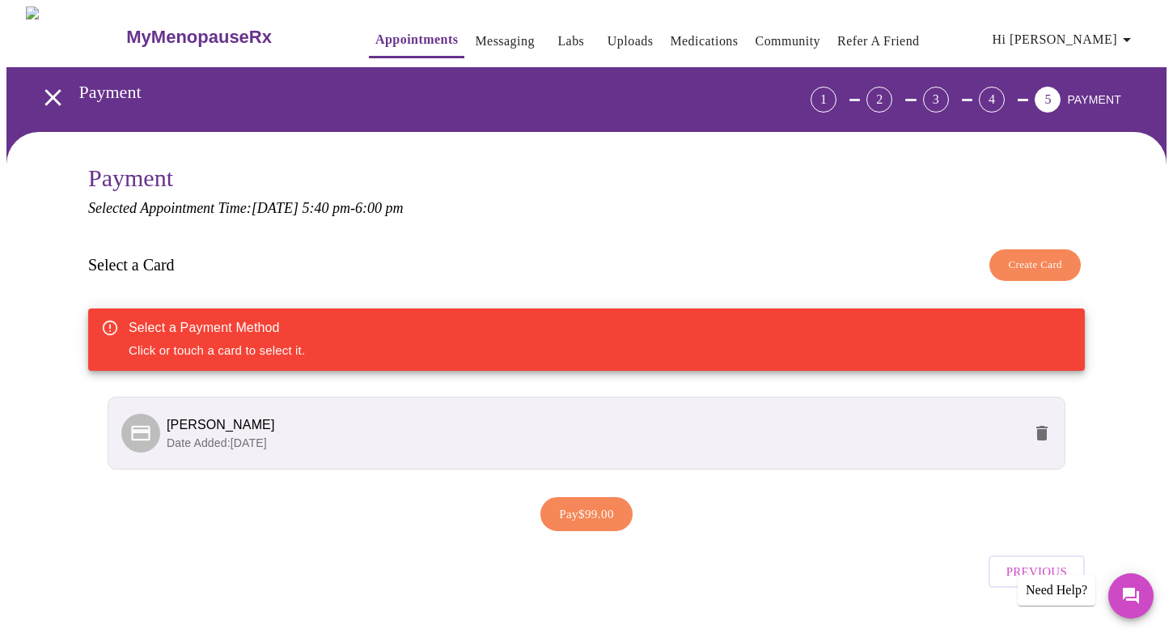
click at [399, 422] on span "[PERSON_NAME]" at bounding box center [595, 424] width 856 height 19
click at [146, 426] on icon at bounding box center [140, 432] width 19 height 15
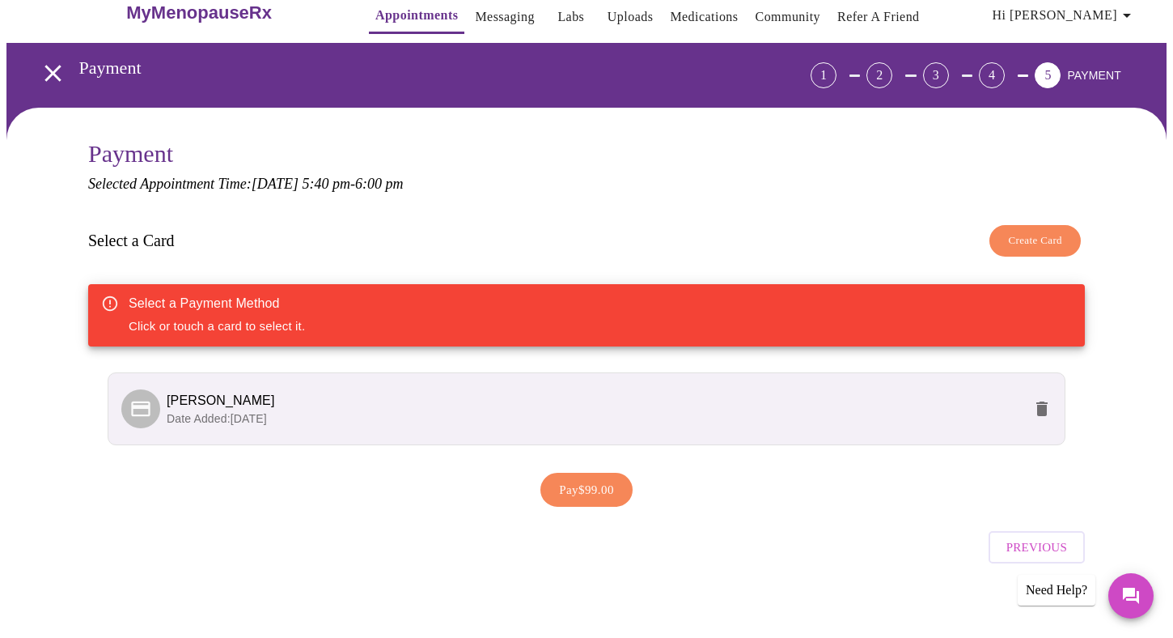
click at [676, 414] on p "Date Added: [DATE]" at bounding box center [595, 418] width 856 height 16
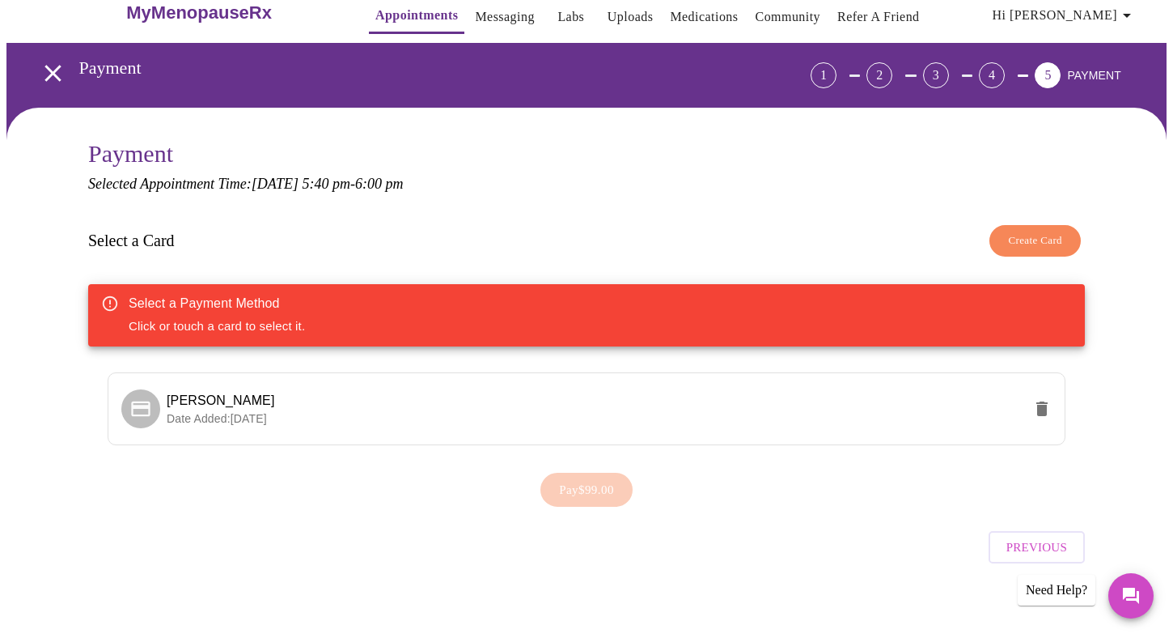
click at [587, 488] on div "Pay $99.00" at bounding box center [586, 489] width 997 height 50
click at [300, 438] on li "[PERSON_NAME] Date Added: [DATE]" at bounding box center [587, 408] width 958 height 73
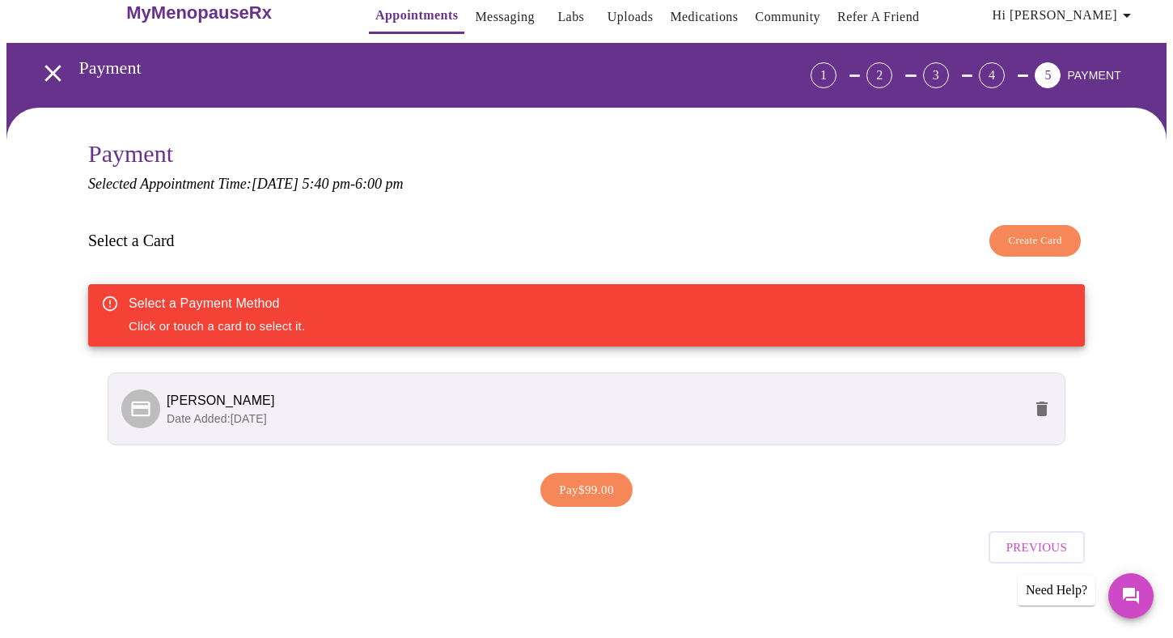
click at [593, 479] on span "Pay $99.00" at bounding box center [586, 489] width 55 height 21
